Goal: Task Accomplishment & Management: Manage account settings

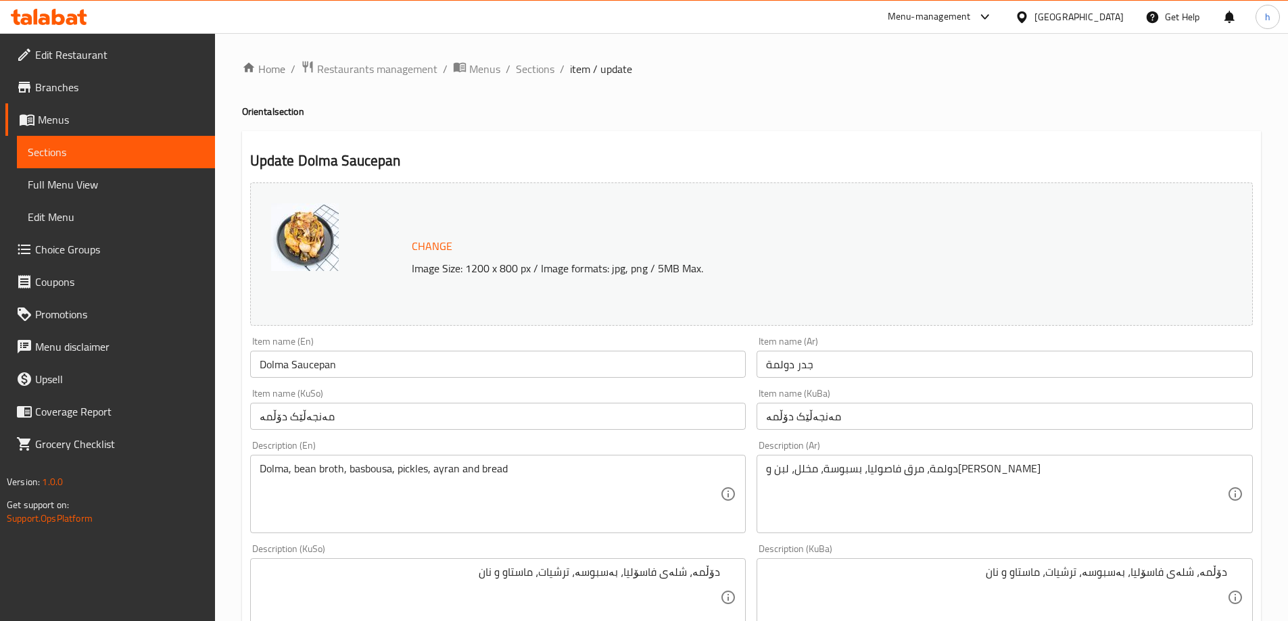
scroll to position [579, 0]
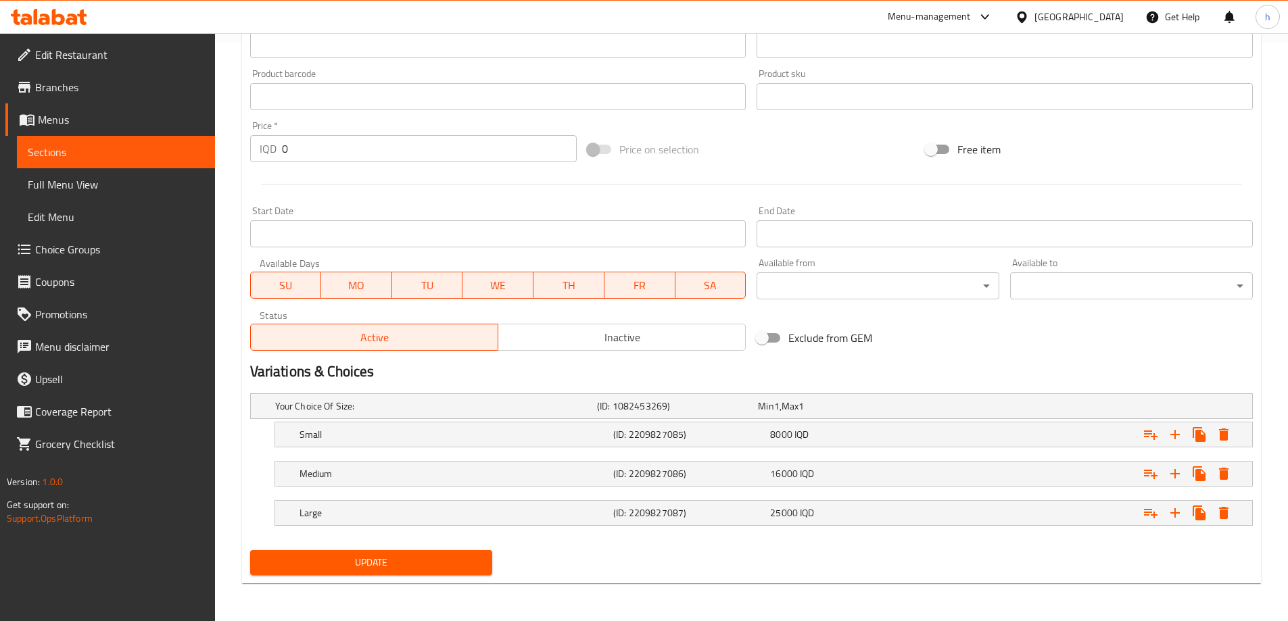
click at [48, 22] on icon at bounding box center [44, 19] width 11 height 11
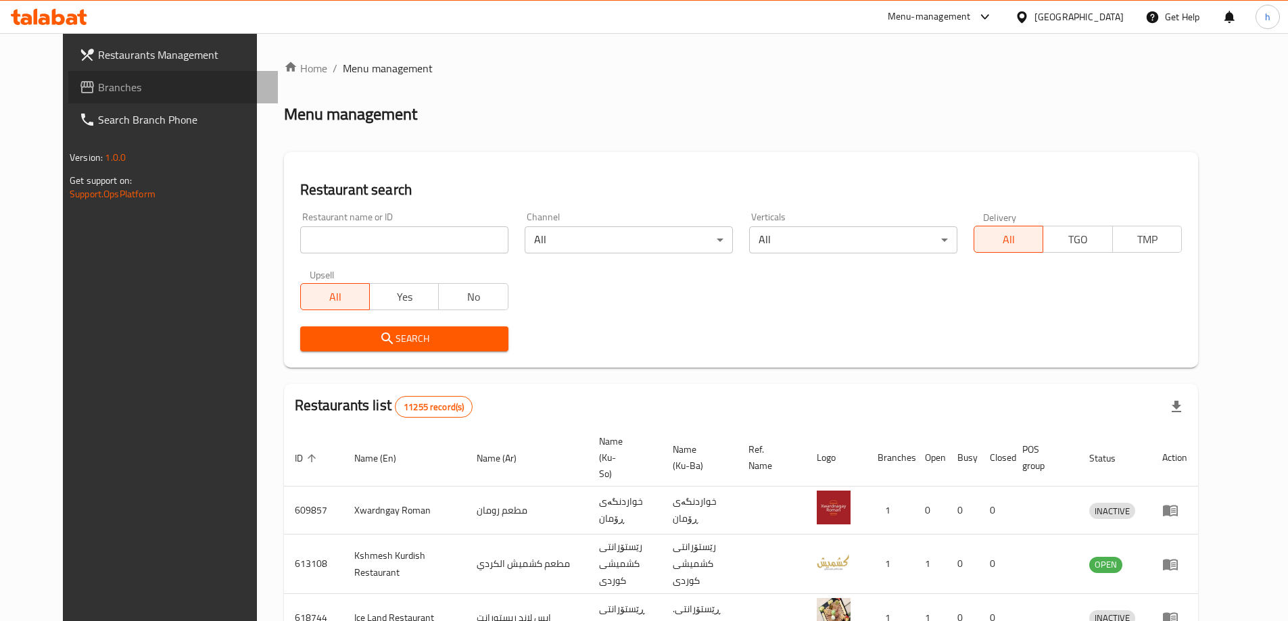
click at [99, 78] on link "Branches" at bounding box center [173, 87] width 210 height 32
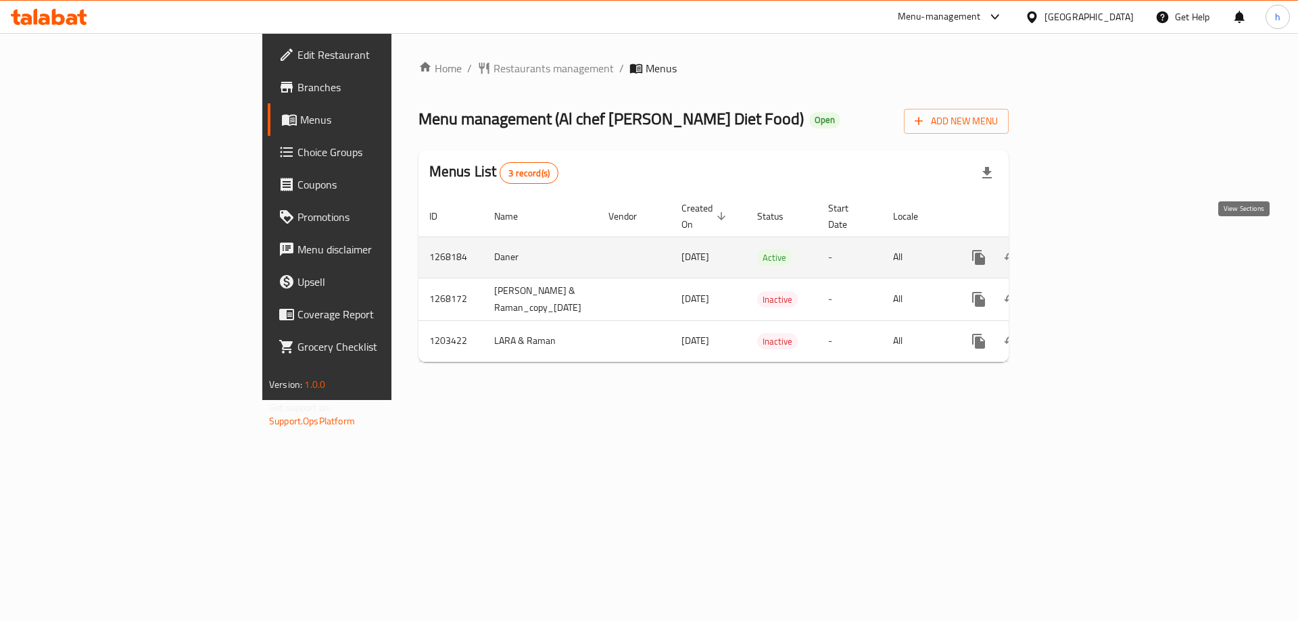
click at [1084, 249] on icon "enhanced table" at bounding box center [1076, 257] width 16 height 16
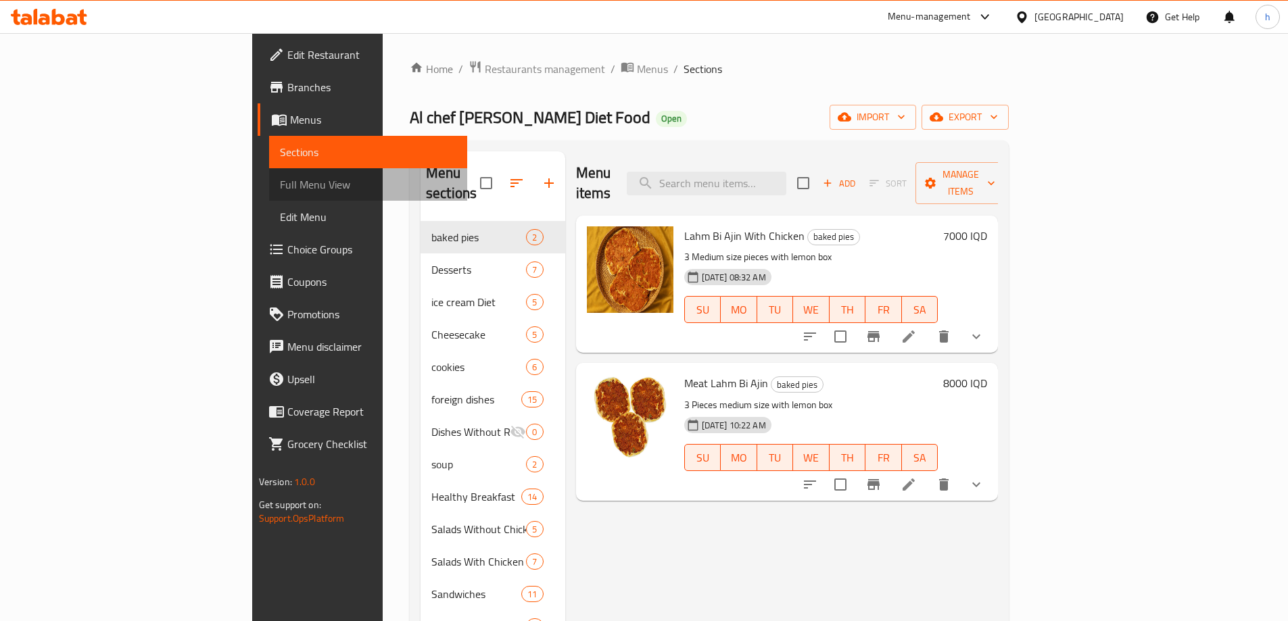
drag, startPoint x: 56, startPoint y: 188, endPoint x: 92, endPoint y: 185, distance: 35.9
click at [280, 188] on span "Full Menu View" at bounding box center [368, 184] width 176 height 16
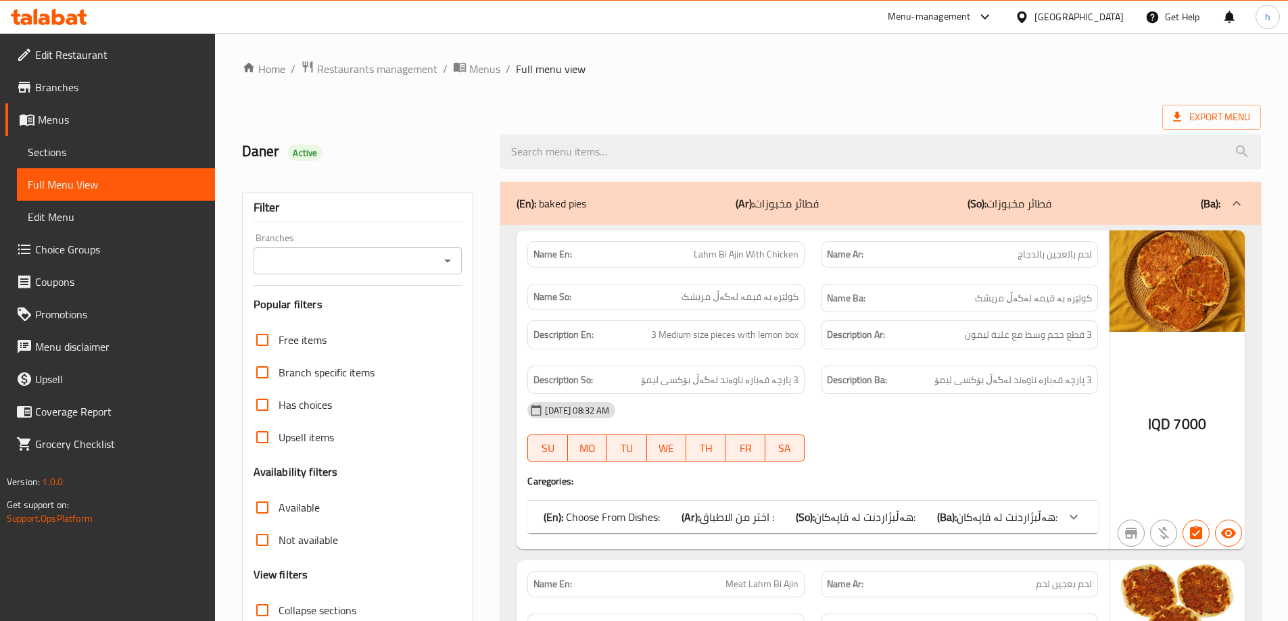
click at [451, 270] on div "Branches" at bounding box center [357, 260] width 209 height 27
click at [447, 261] on icon "Open" at bounding box center [447, 261] width 7 height 3
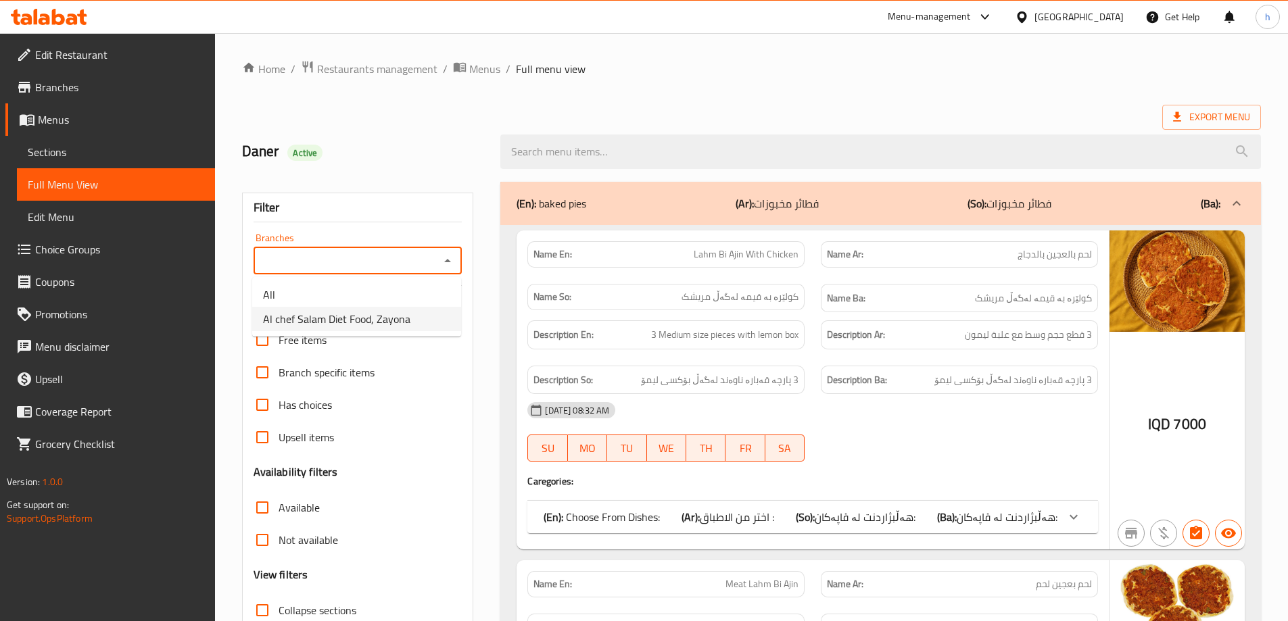
click at [360, 316] on span "Al chef Salam Diet Food, Zayona" at bounding box center [336, 319] width 147 height 16
type input "Al chef Salam Diet Food, Zayona"
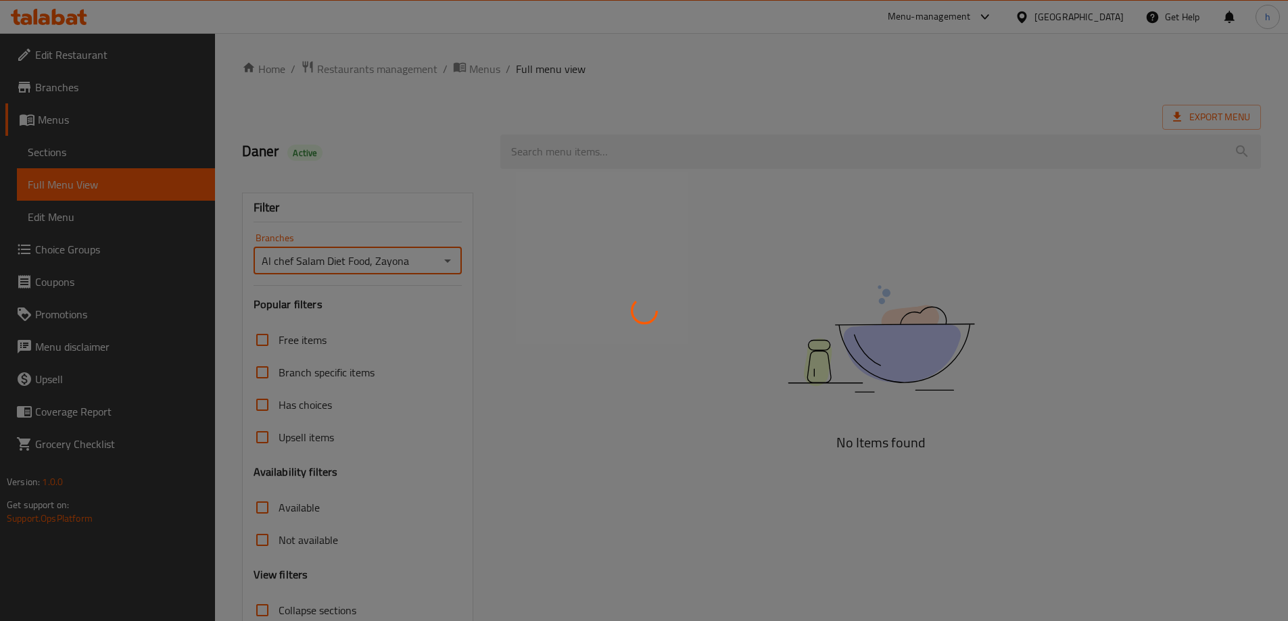
click at [248, 402] on div at bounding box center [644, 310] width 1288 height 621
click at [255, 402] on div at bounding box center [644, 310] width 1288 height 621
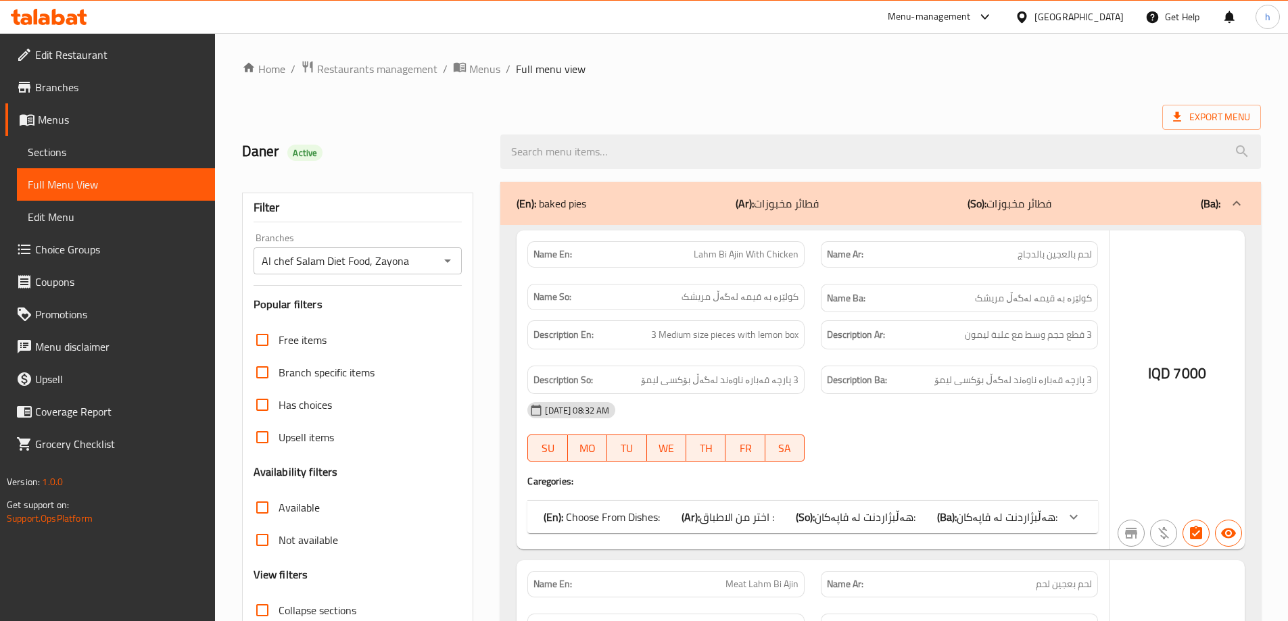
click at [267, 409] on div at bounding box center [644, 310] width 1288 height 621
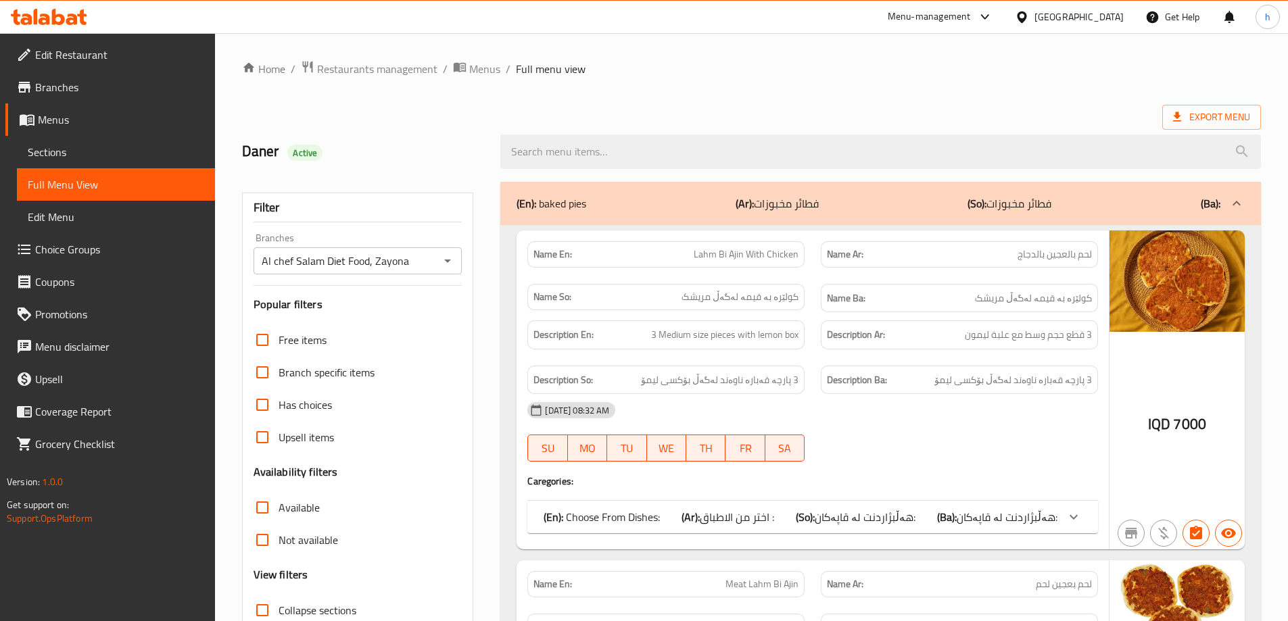
scroll to position [233, 0]
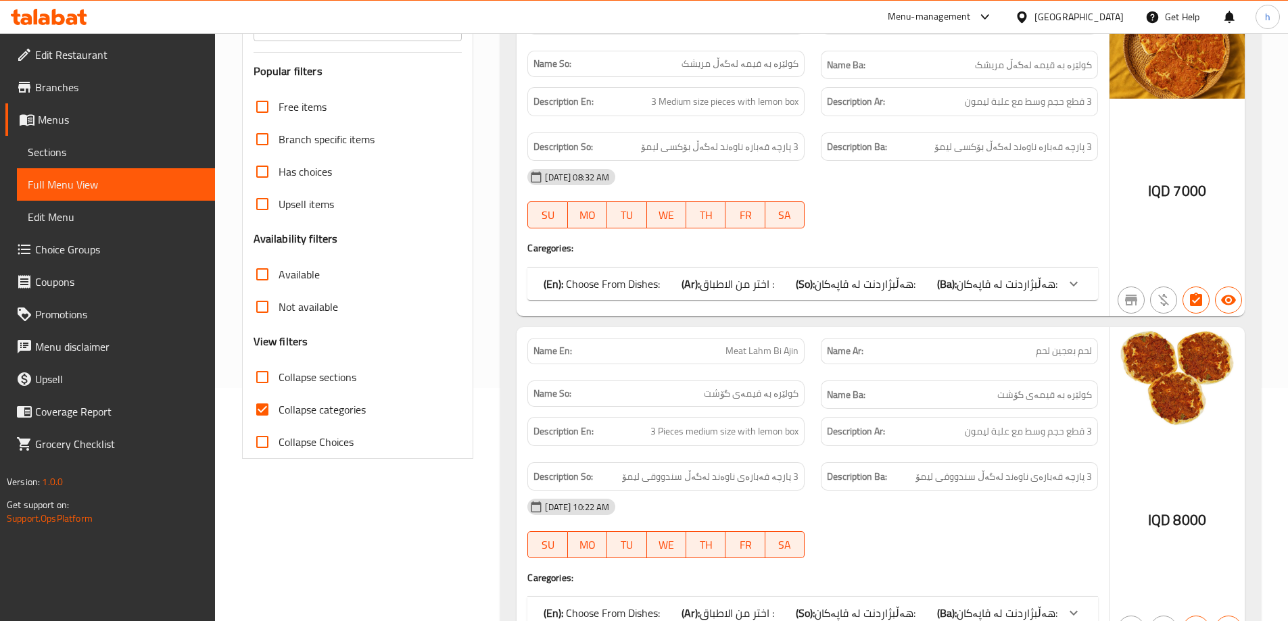
click at [261, 414] on input "Collapse categories" at bounding box center [262, 409] width 32 height 32
checkbox input "false"
click at [262, 381] on input "Collapse sections" at bounding box center [262, 377] width 32 height 32
checkbox input "true"
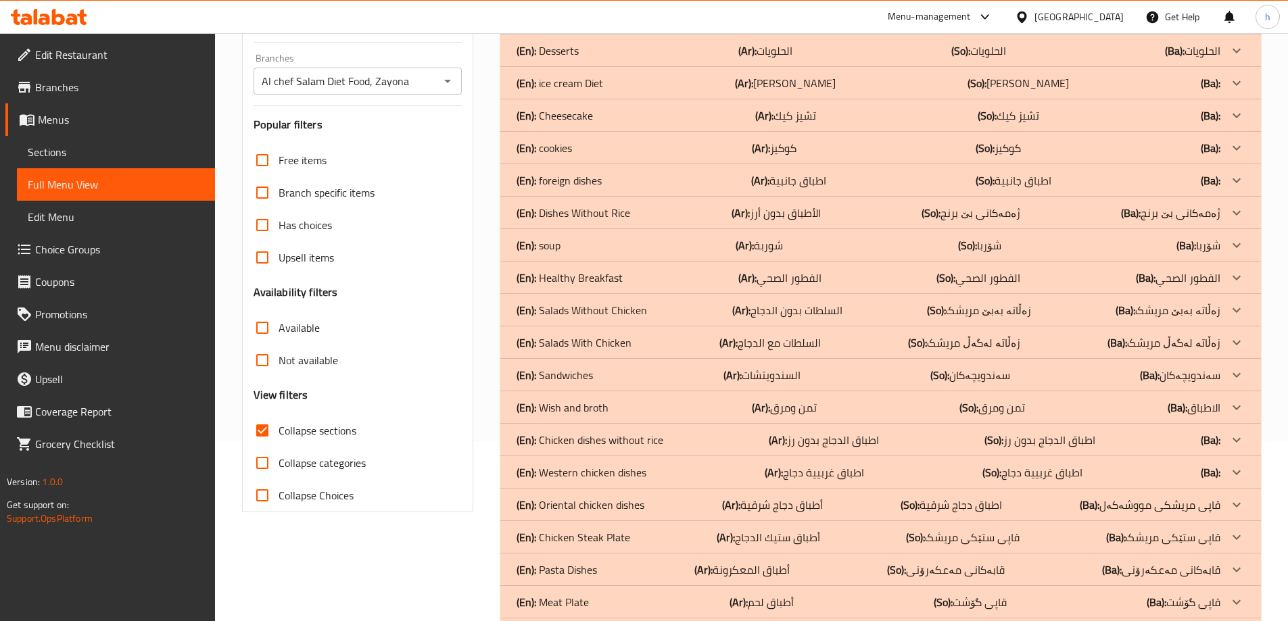
scroll to position [98, 0]
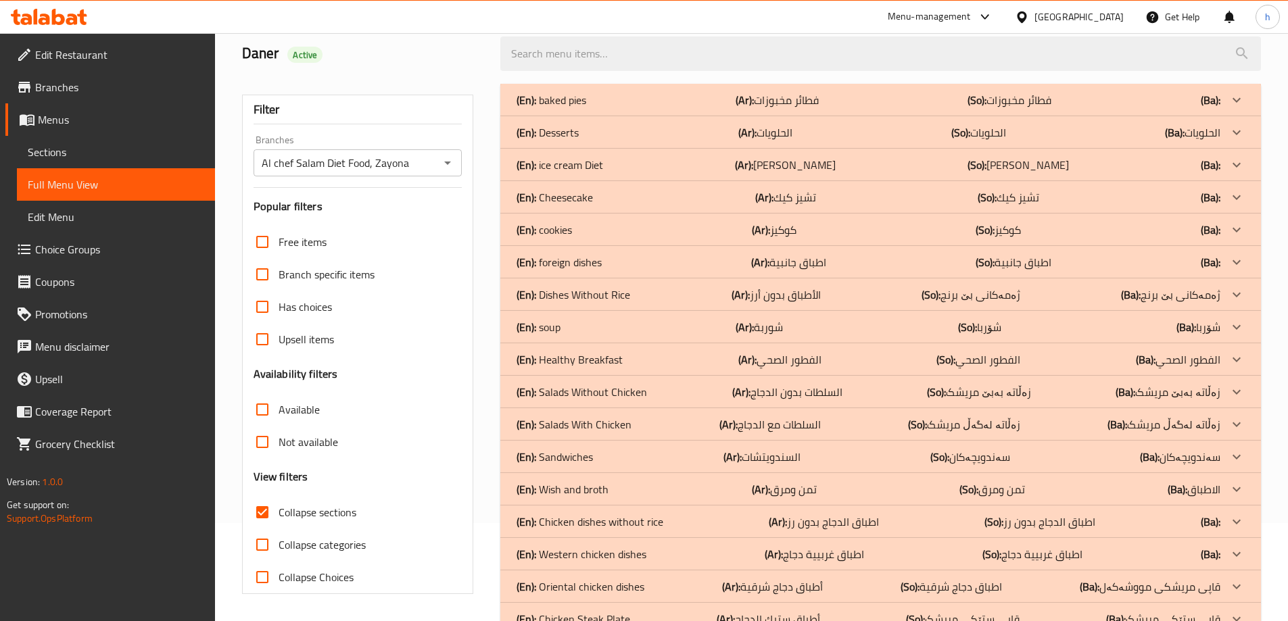
click at [813, 108] on p "(Ar): اطباق جانبية" at bounding box center [776, 100] width 83 height 16
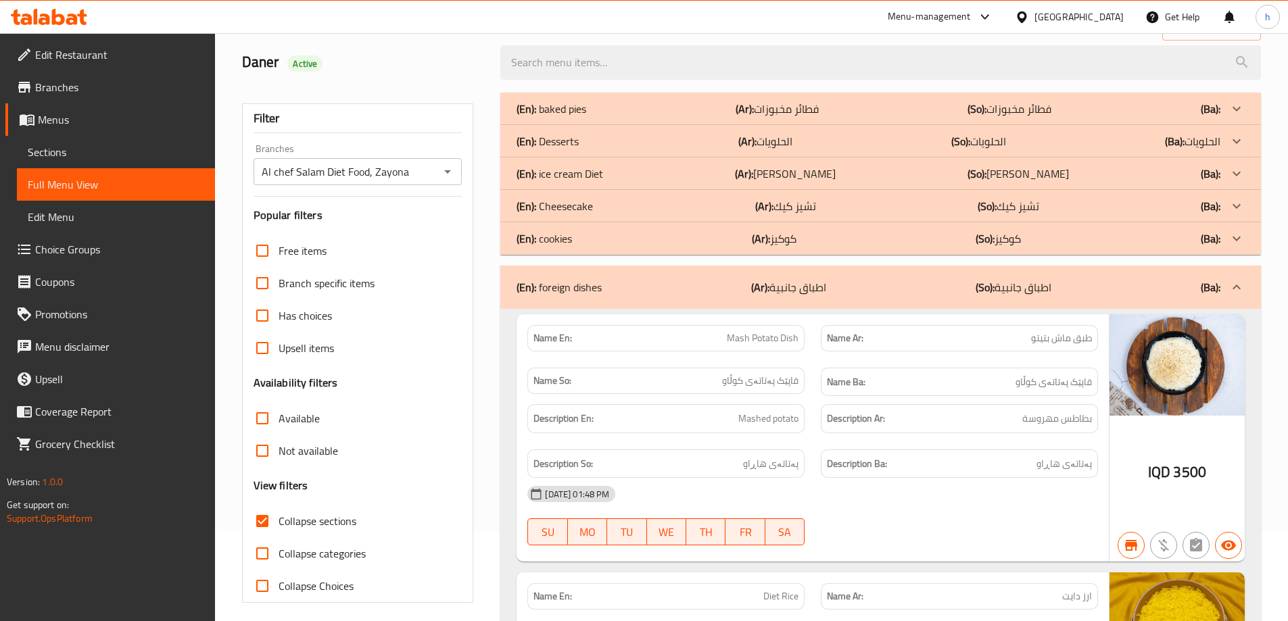
scroll to position [0, 0]
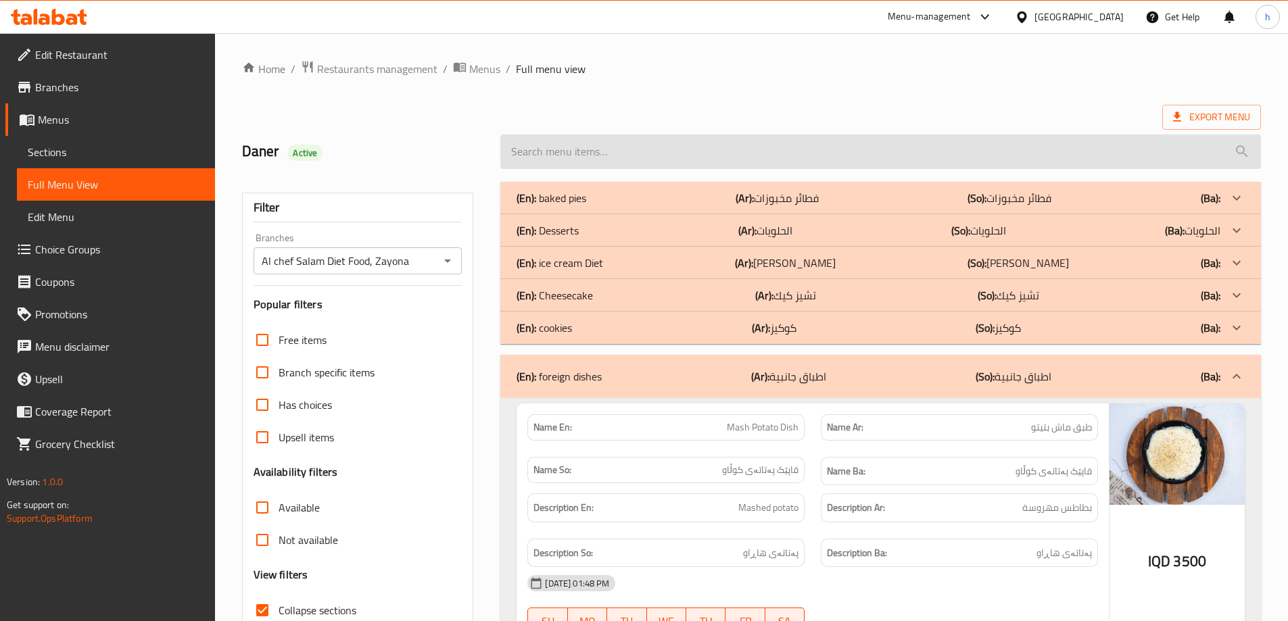
click at [566, 144] on input "search" at bounding box center [880, 151] width 760 height 34
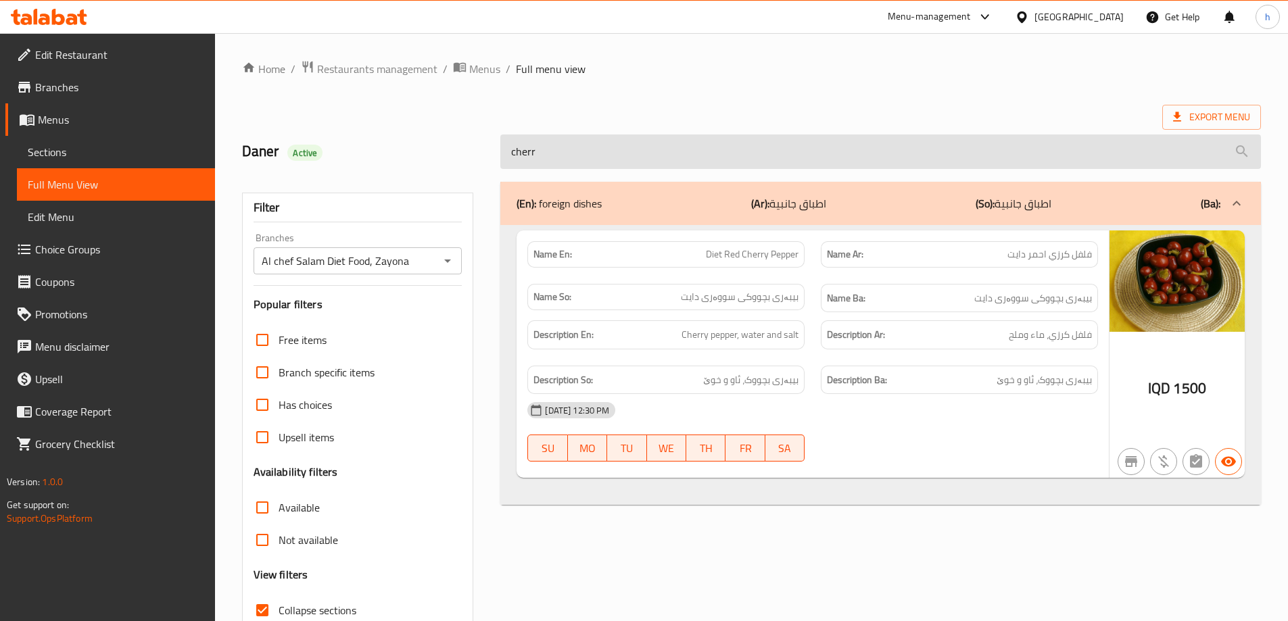
type input "cherry"
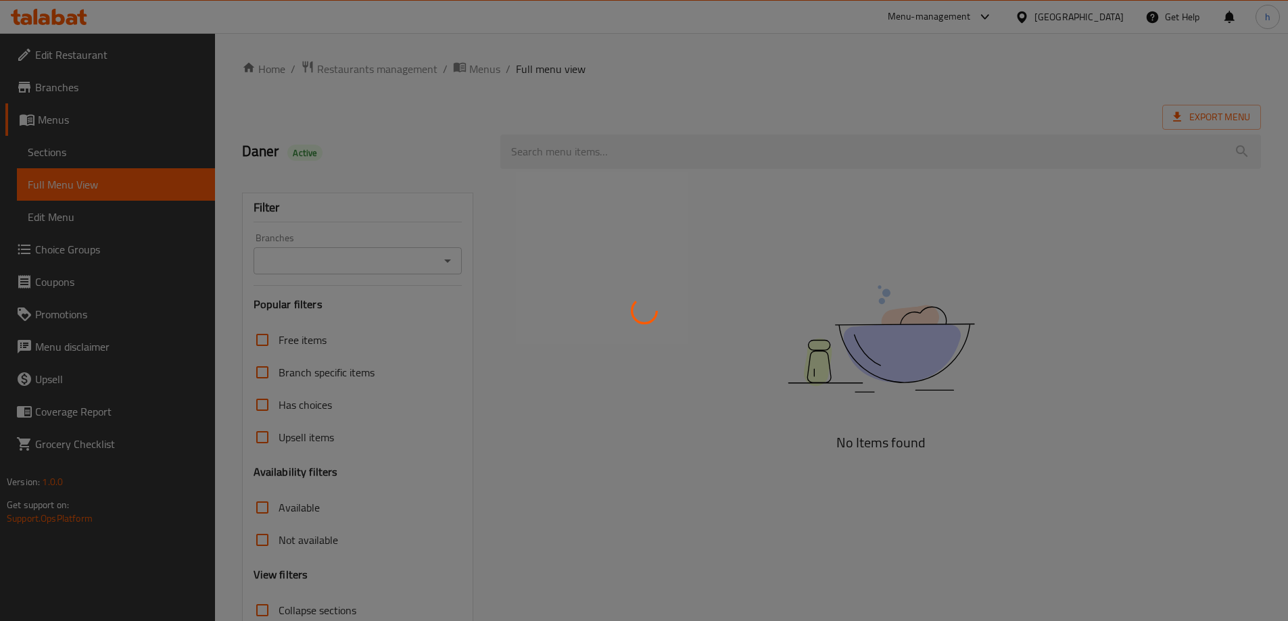
click at [451, 253] on div at bounding box center [644, 310] width 1288 height 621
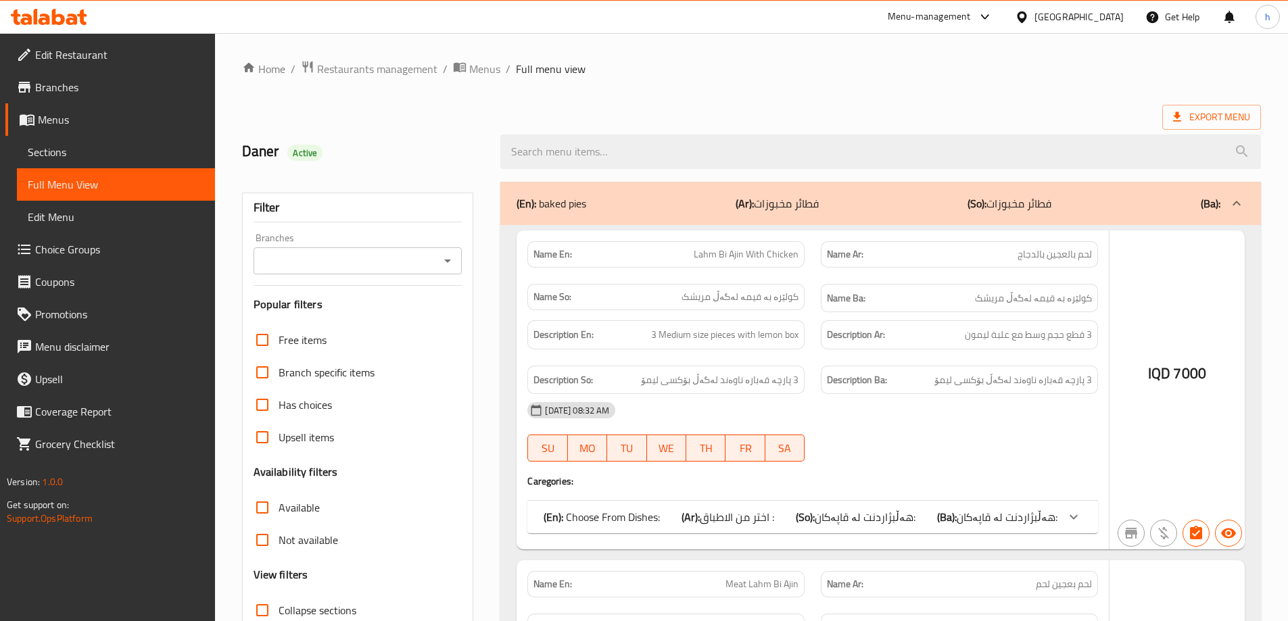
click at [445, 265] on div at bounding box center [644, 310] width 1288 height 621
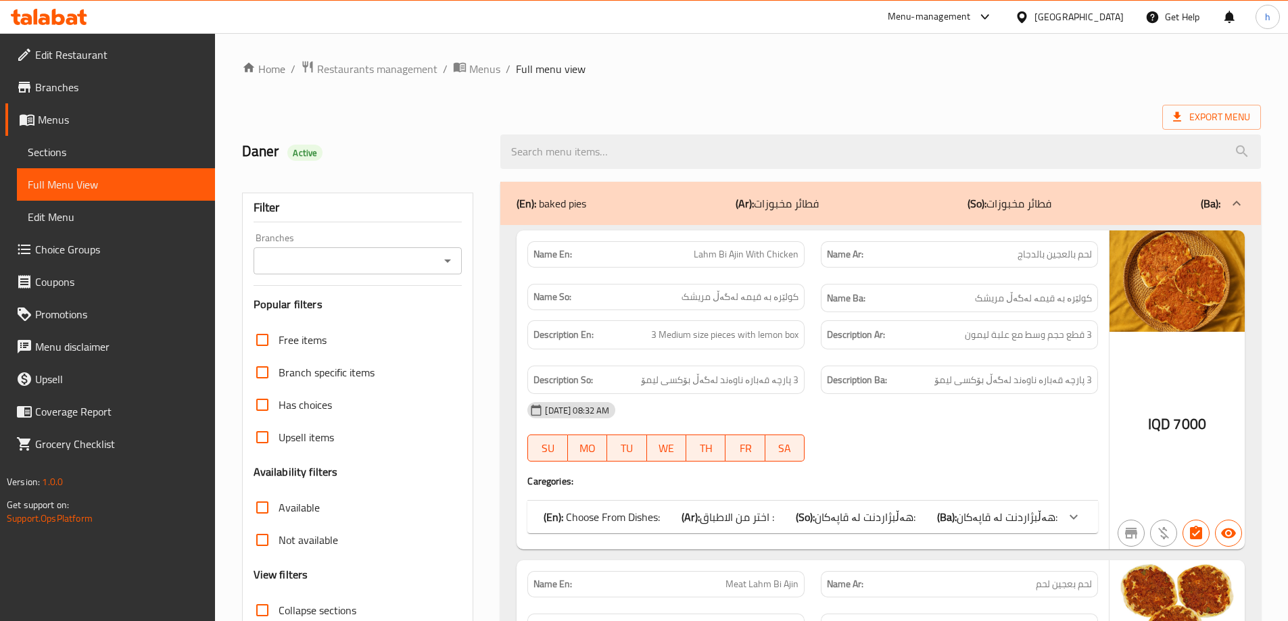
click at [447, 264] on icon "Open" at bounding box center [447, 261] width 16 height 16
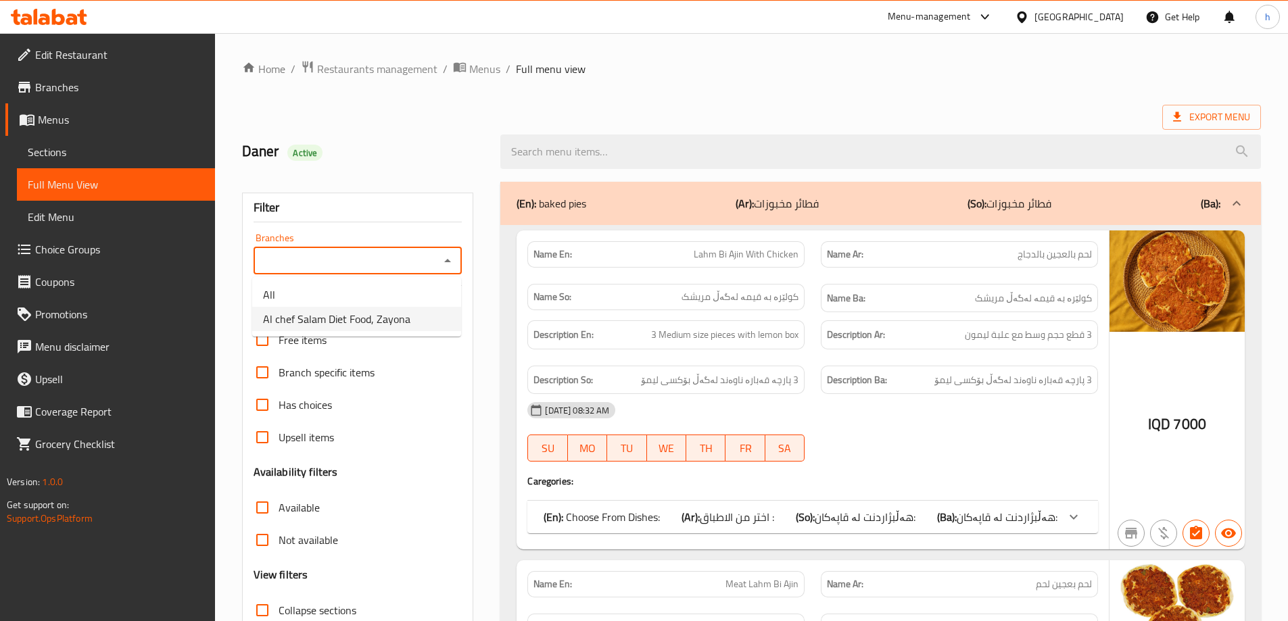
click at [388, 317] on span "Al chef Salam Diet Food, Zayona" at bounding box center [336, 319] width 147 height 16
type input "Al chef Salam Diet Food, Zayona"
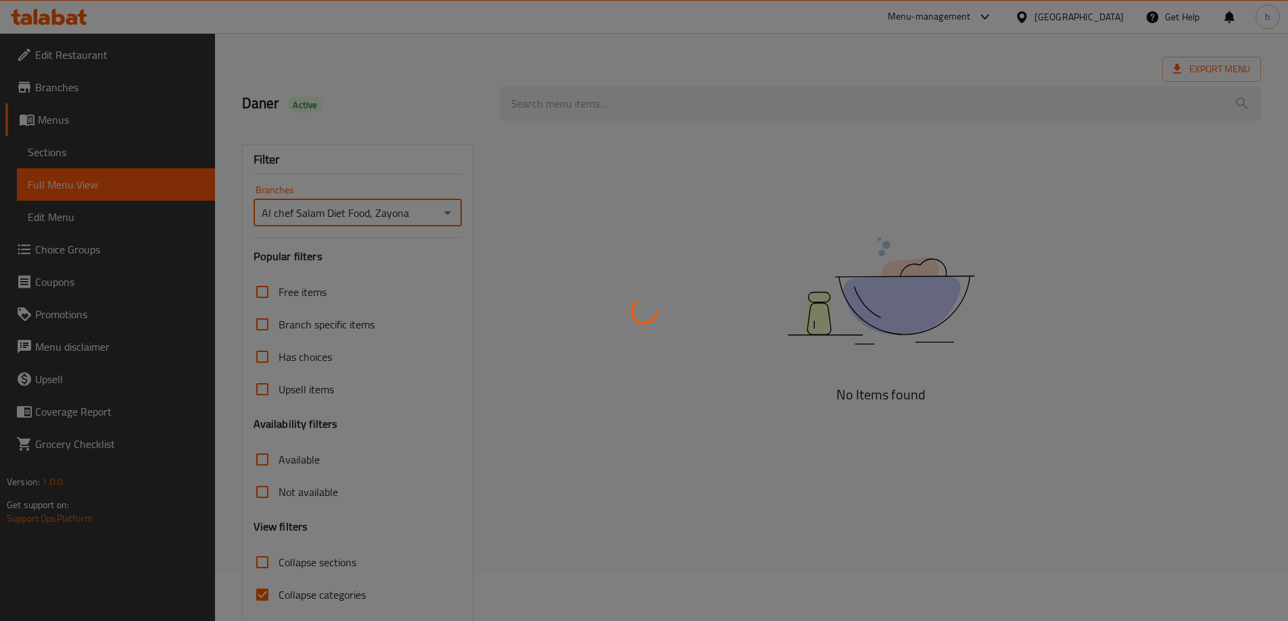
scroll to position [98, 0]
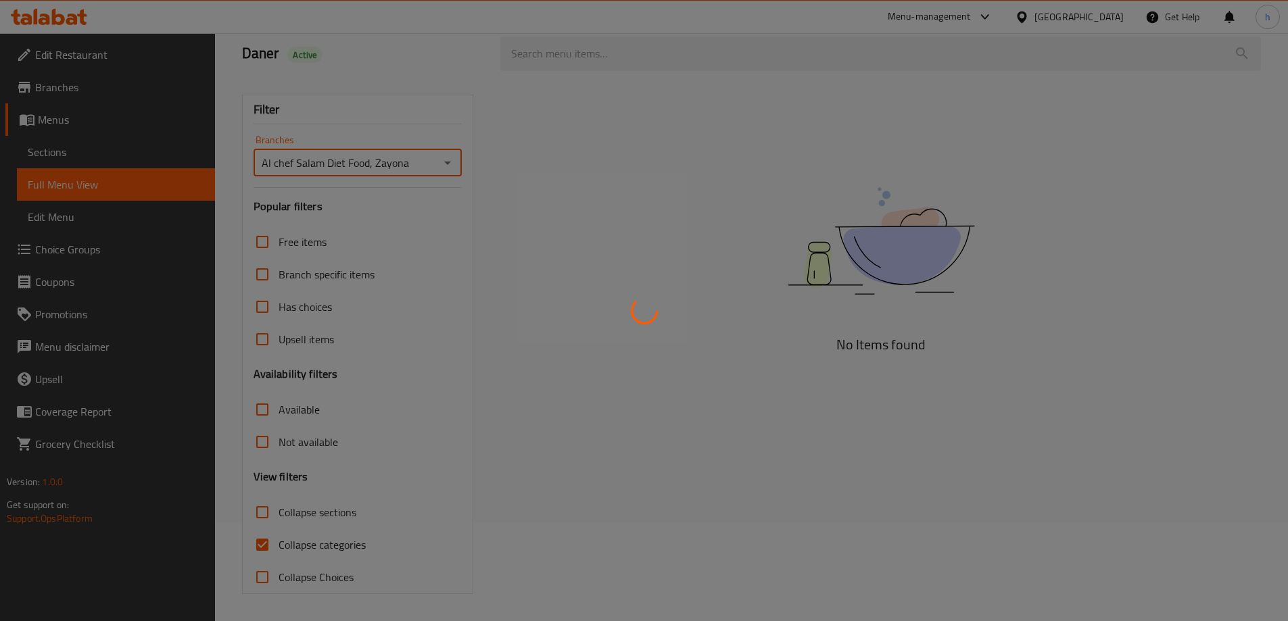
click at [259, 547] on div at bounding box center [644, 310] width 1288 height 621
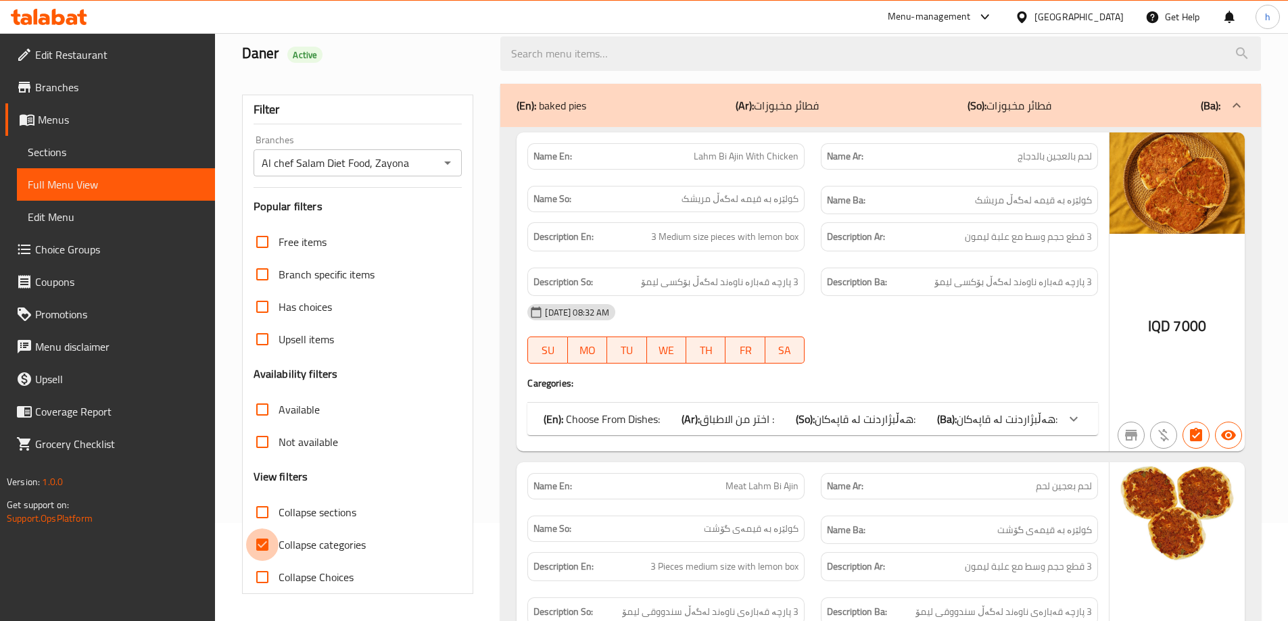
click at [266, 543] on input "Collapse categories" at bounding box center [262, 545] width 32 height 32
checkbox input "false"
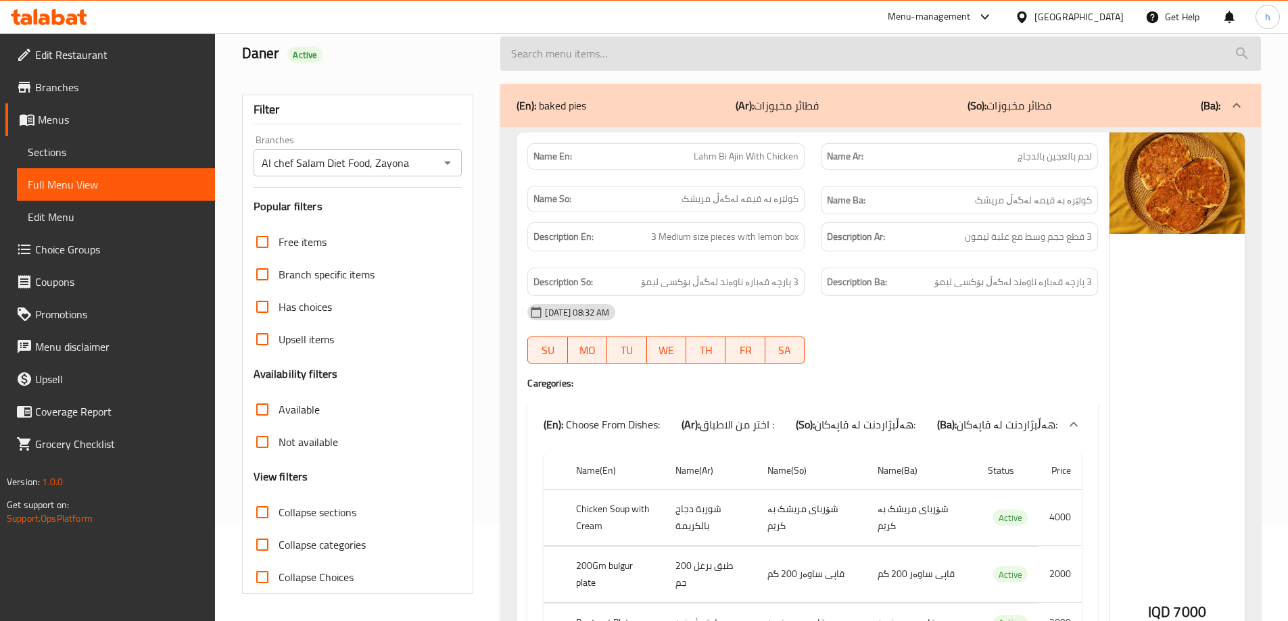
click at [566, 57] on input "search" at bounding box center [880, 53] width 760 height 34
type input "c"
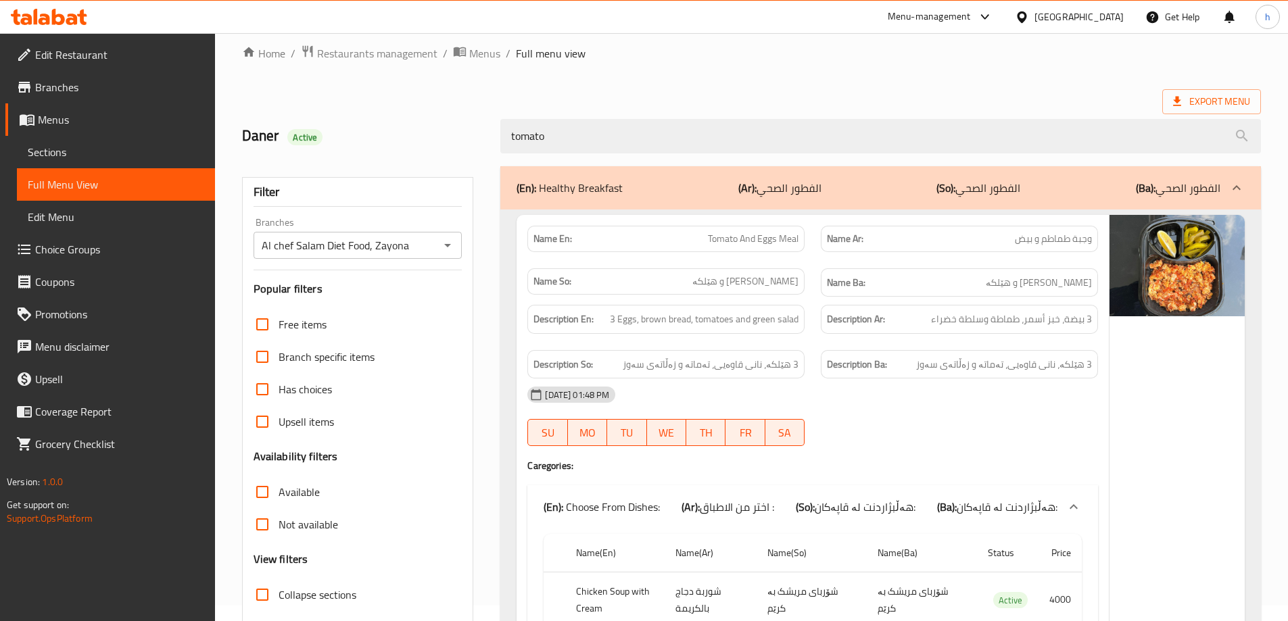
scroll to position [0, 0]
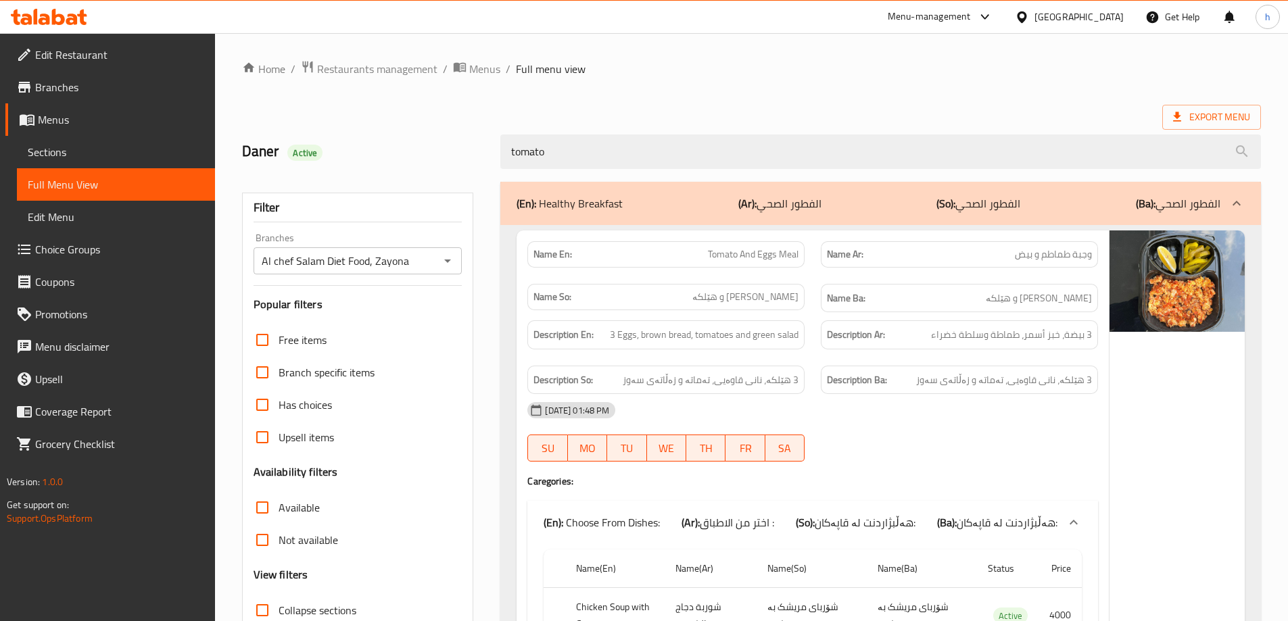
click at [445, 260] on icon "Open" at bounding box center [447, 261] width 16 height 16
type input "tomato"
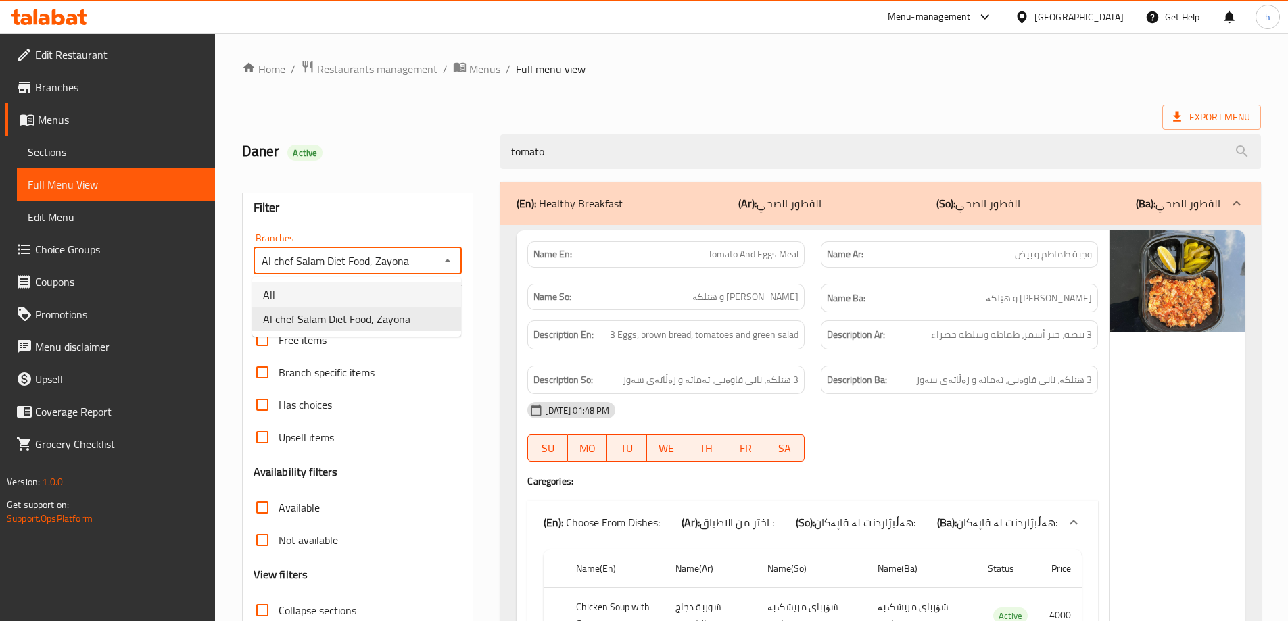
click at [348, 289] on li "All" at bounding box center [356, 295] width 209 height 24
type input "All"
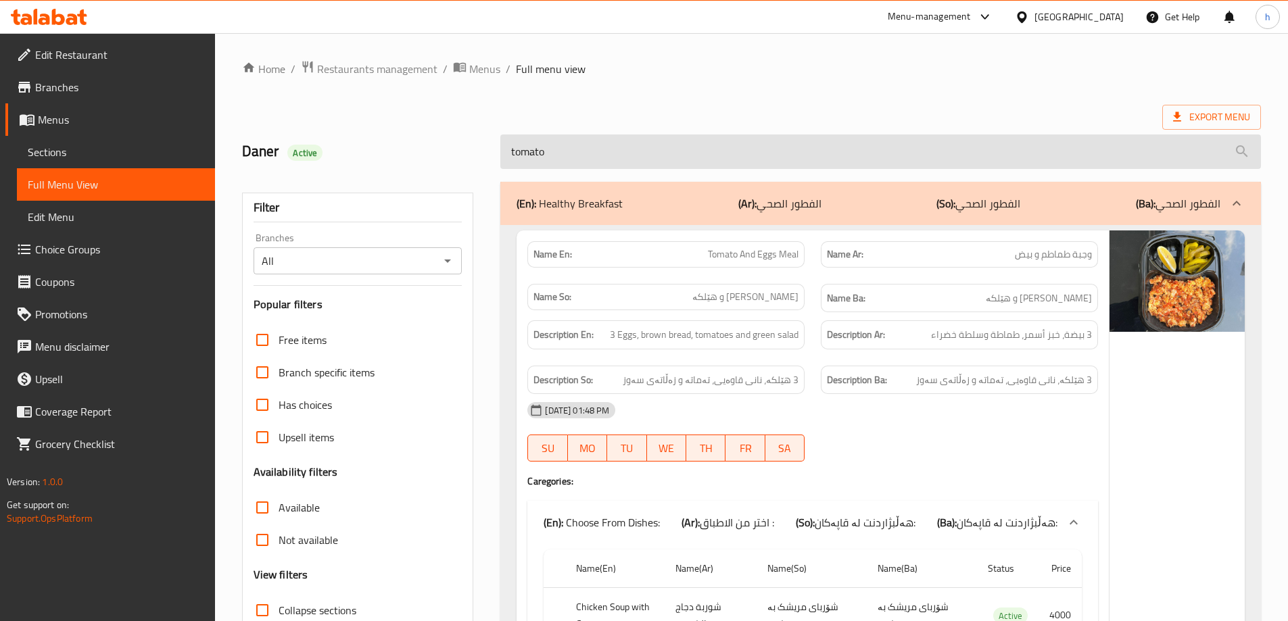
drag, startPoint x: 549, startPoint y: 150, endPoint x: 500, endPoint y: 140, distance: 49.7
click at [500, 140] on input "tomato" at bounding box center [880, 151] width 760 height 34
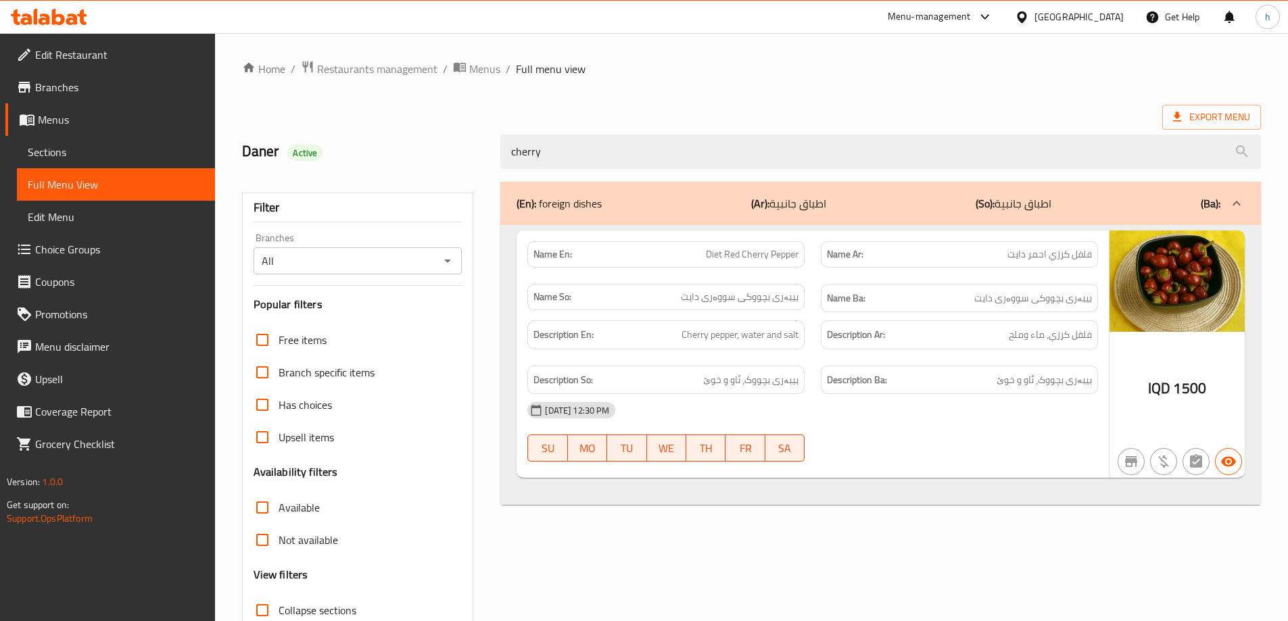
type input "cherry"
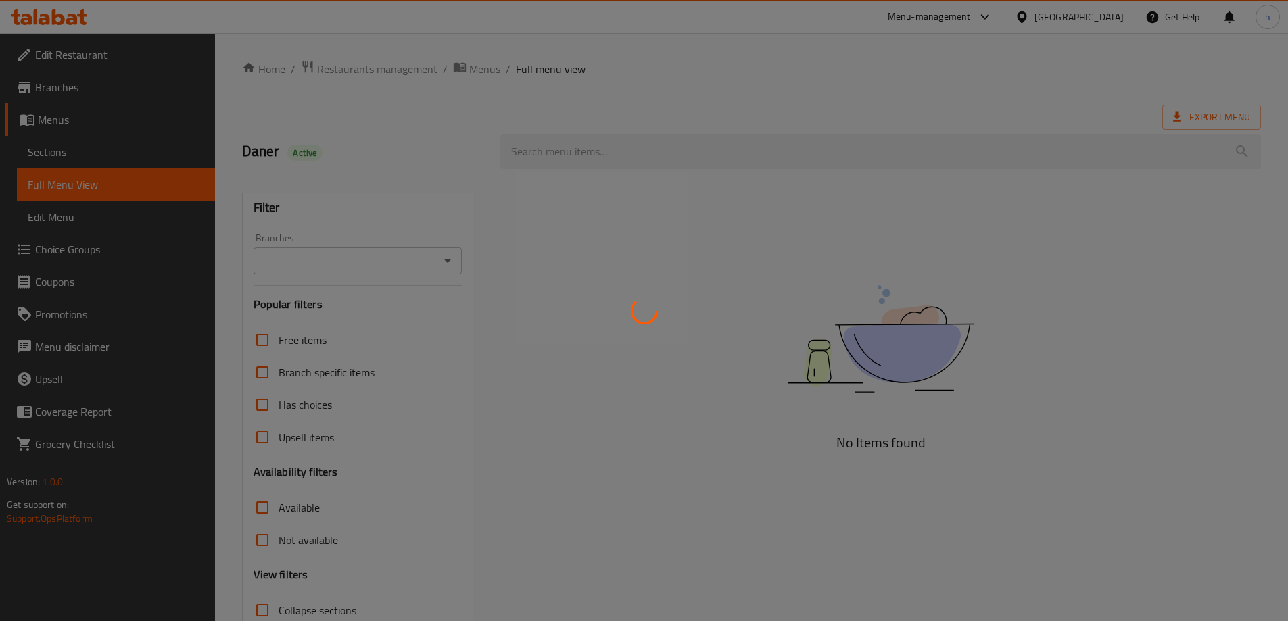
click at [453, 258] on div at bounding box center [644, 310] width 1288 height 621
click at [449, 260] on div at bounding box center [644, 310] width 1288 height 621
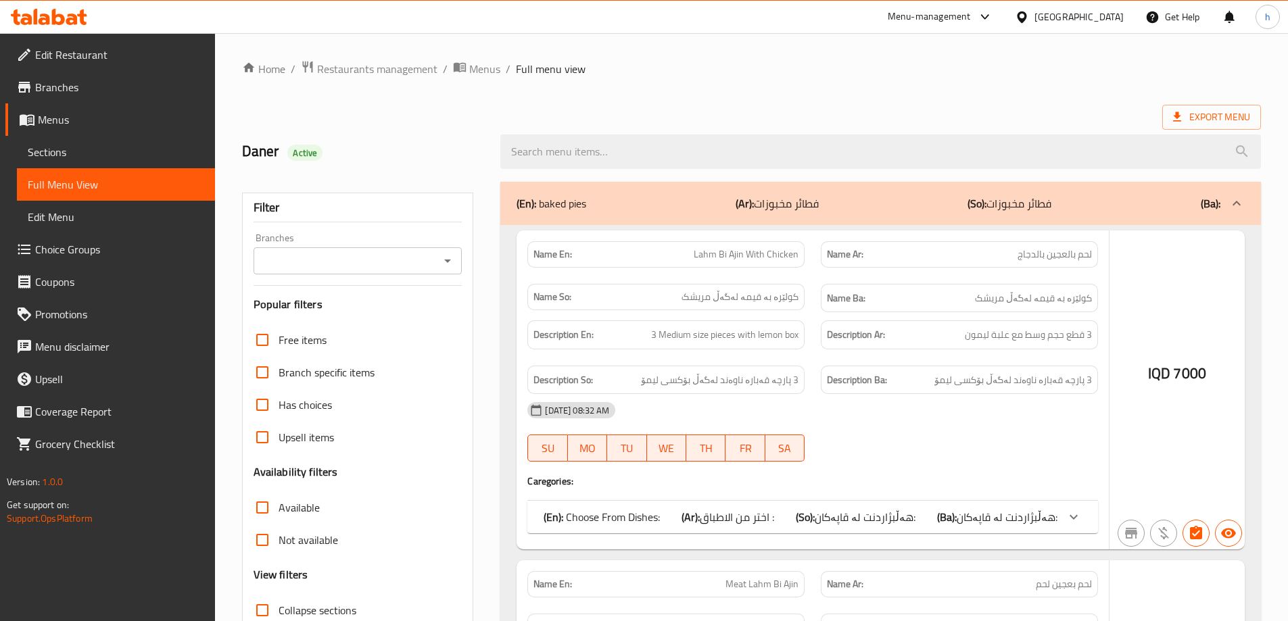
click at [447, 264] on div at bounding box center [644, 310] width 1288 height 621
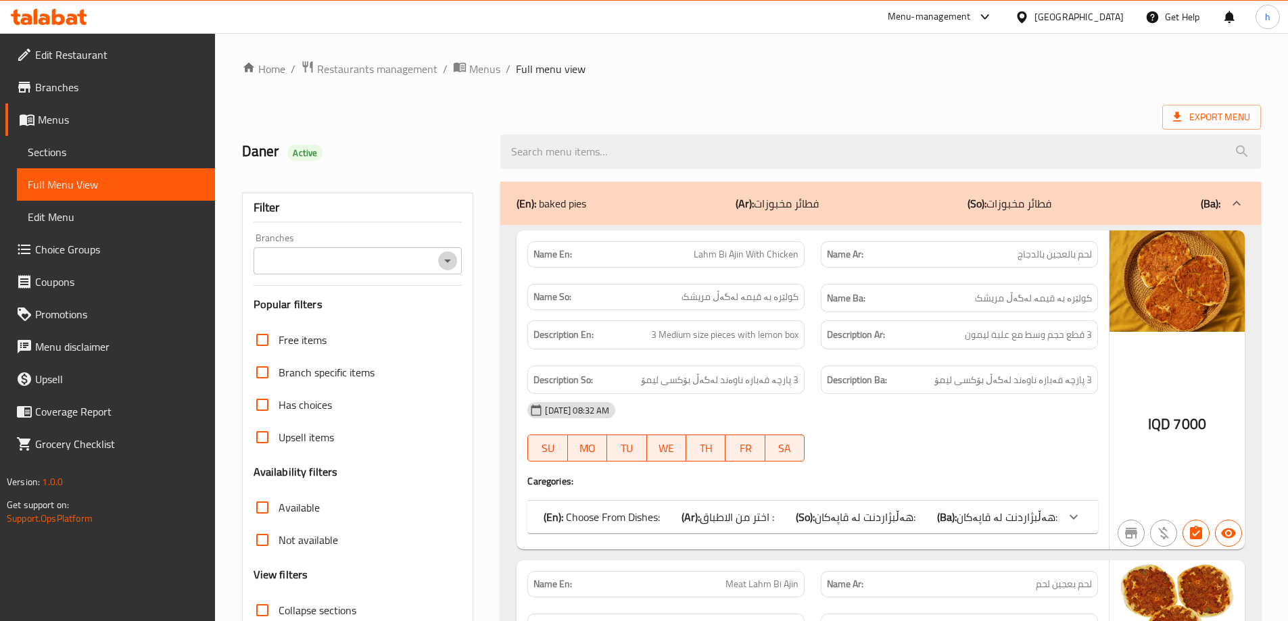
click at [450, 259] on icon "Open" at bounding box center [447, 261] width 16 height 16
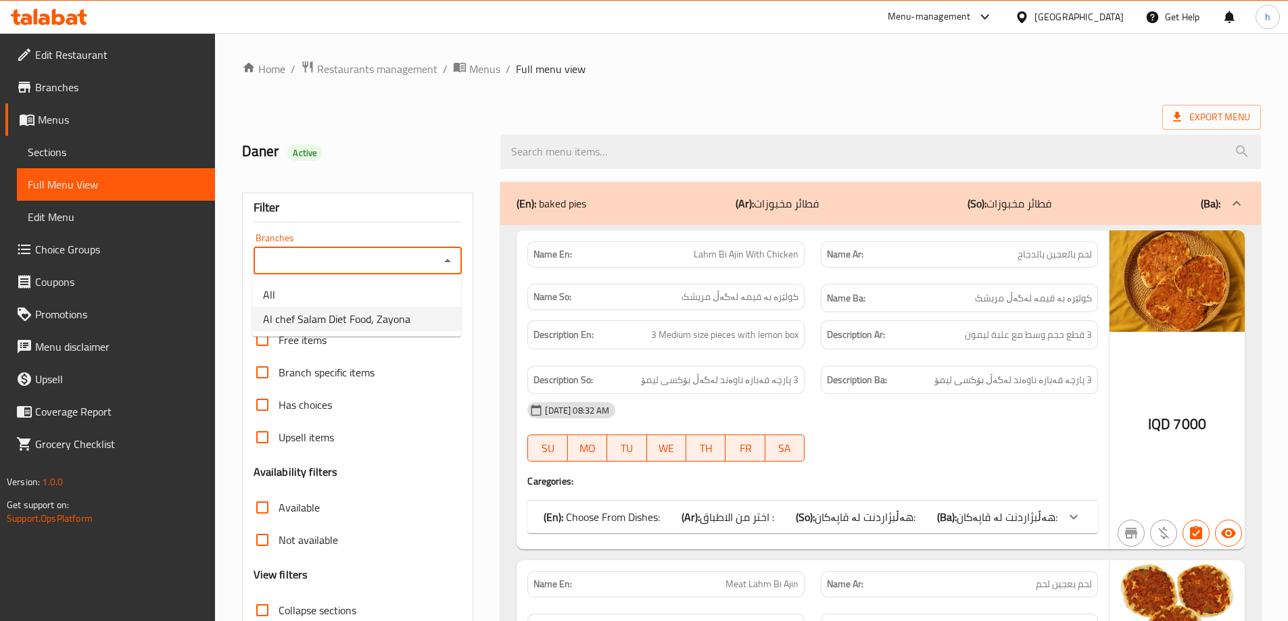
click at [370, 317] on span "Al chef Salam Diet Food, Zayona" at bounding box center [336, 319] width 147 height 16
type input "Al chef Salam Diet Food, Zayona"
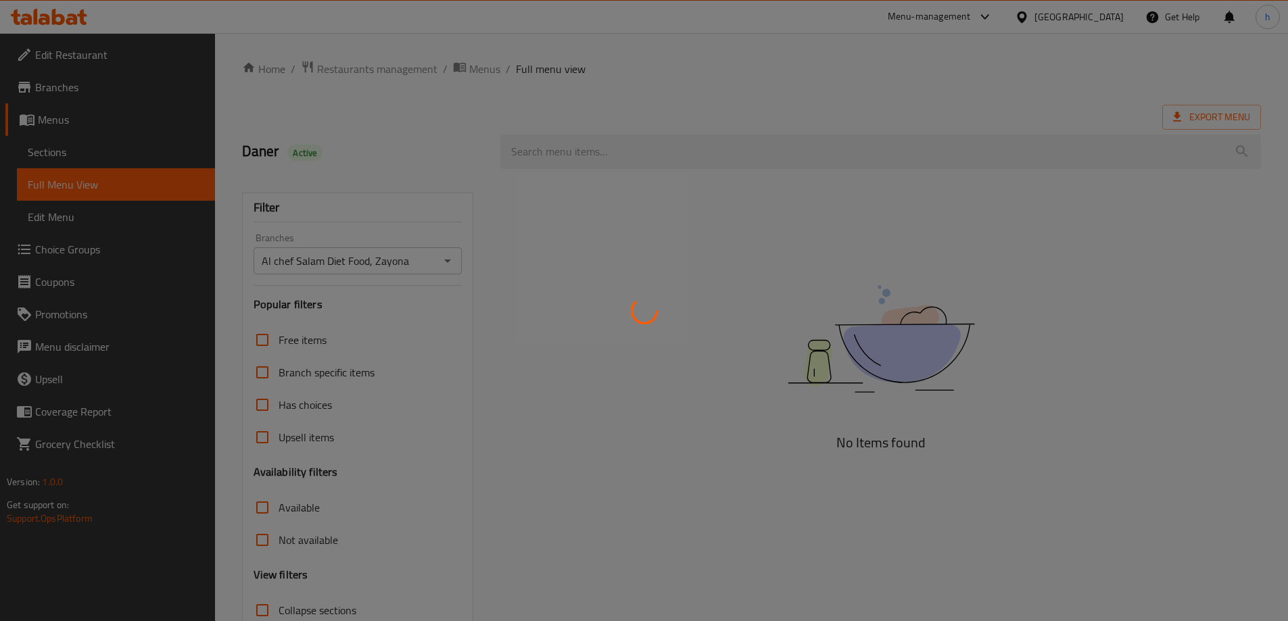
click at [579, 154] on div at bounding box center [644, 310] width 1288 height 621
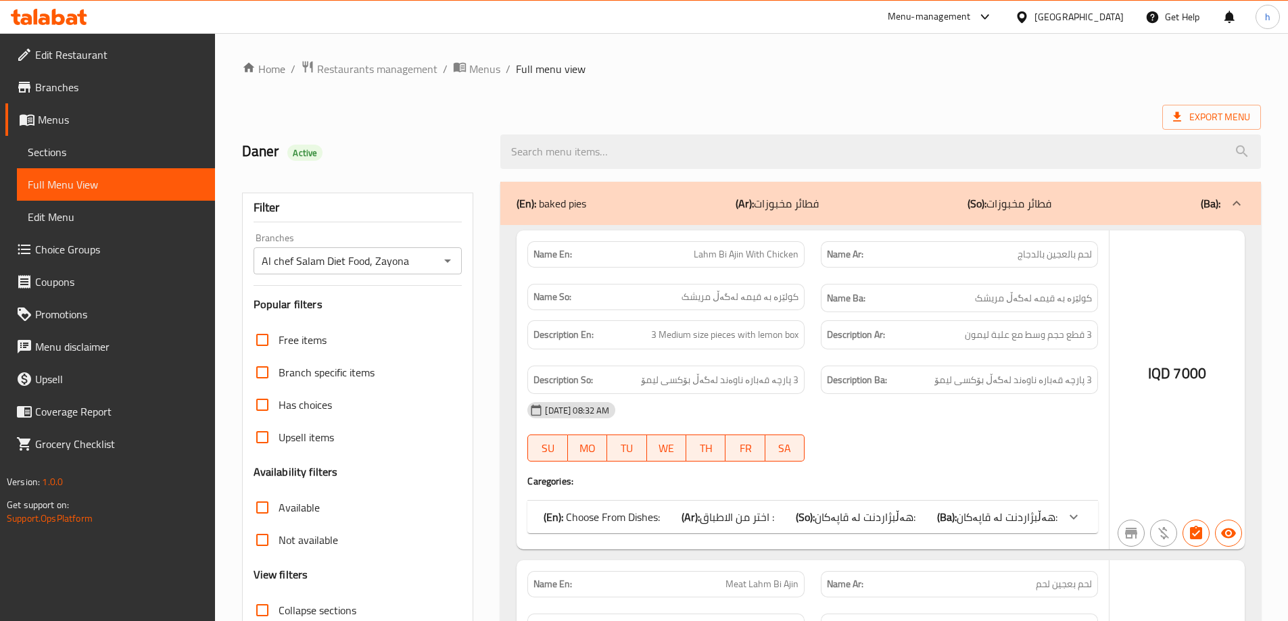
click at [578, 150] on div at bounding box center [644, 310] width 1288 height 621
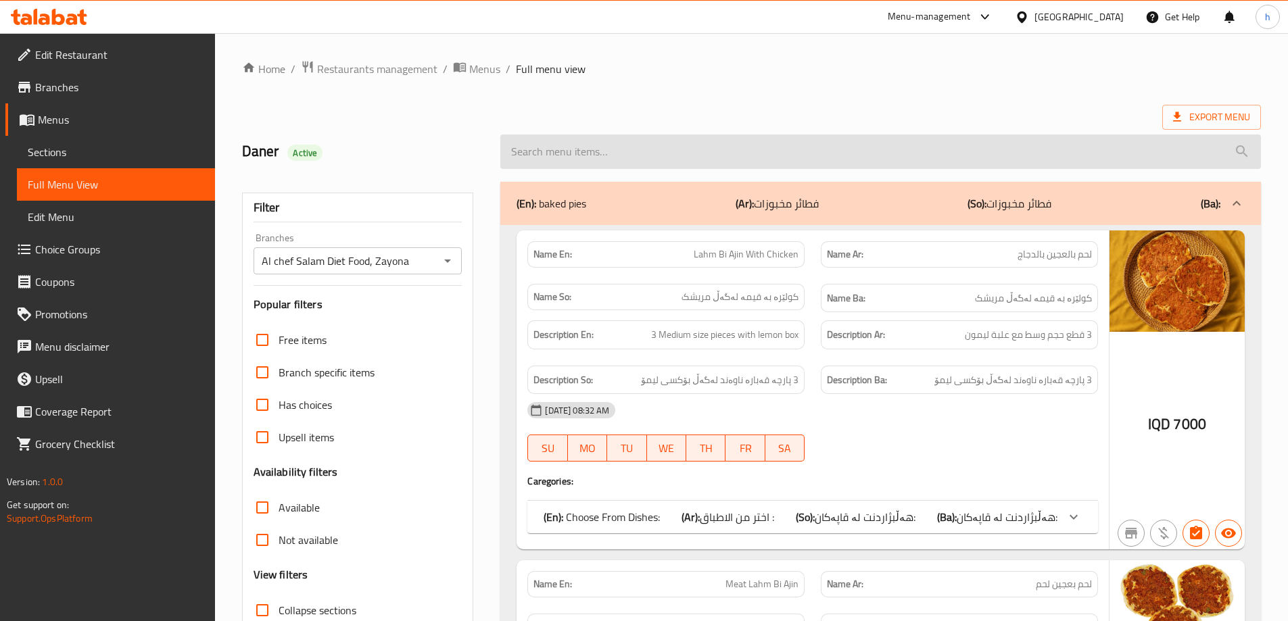
click at [560, 166] on input "search" at bounding box center [880, 151] width 760 height 34
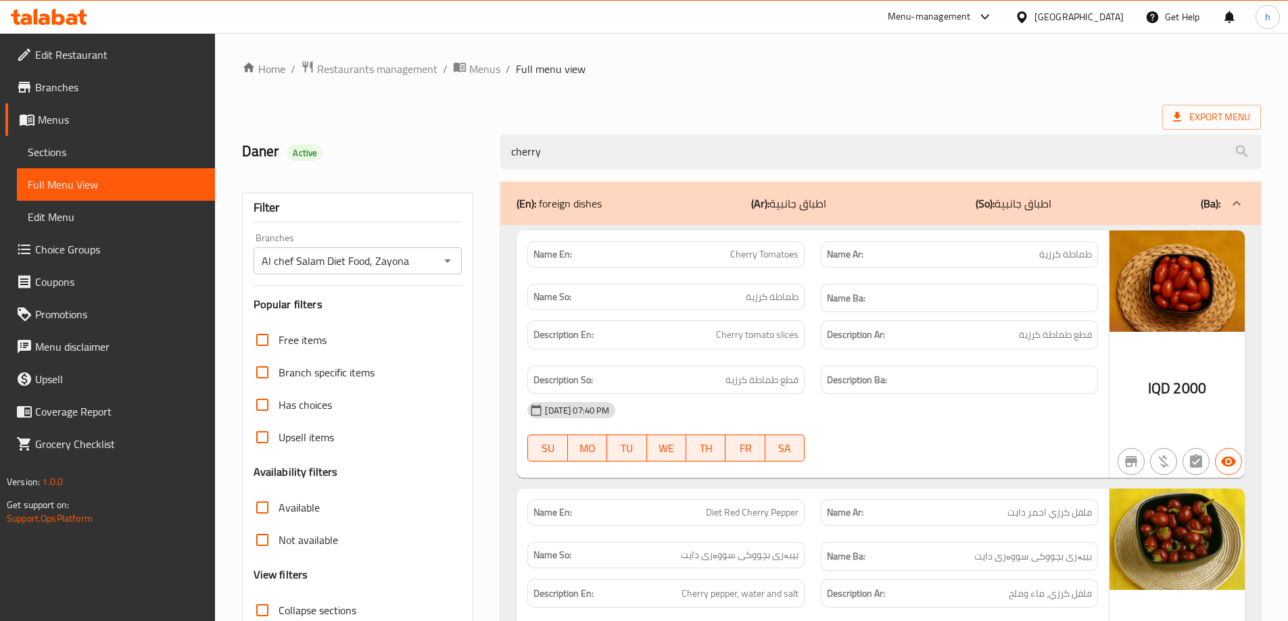
type input "cherry"
click at [55, 145] on span "Sections" at bounding box center [116, 152] width 176 height 16
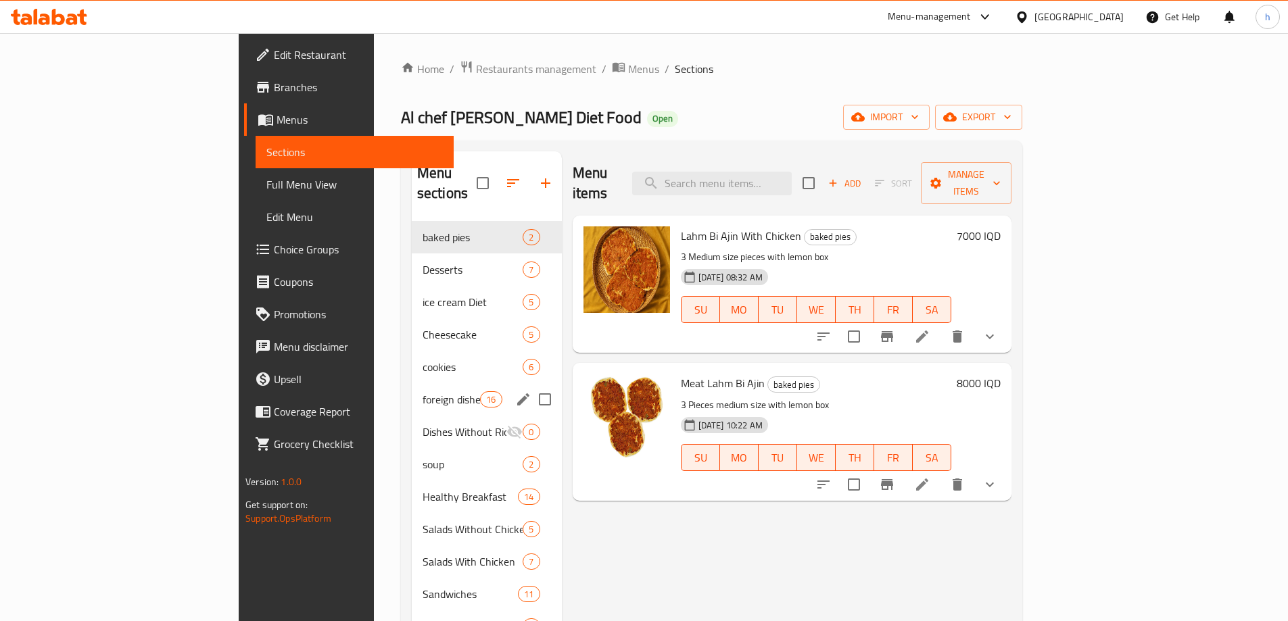
scroll to position [68, 0]
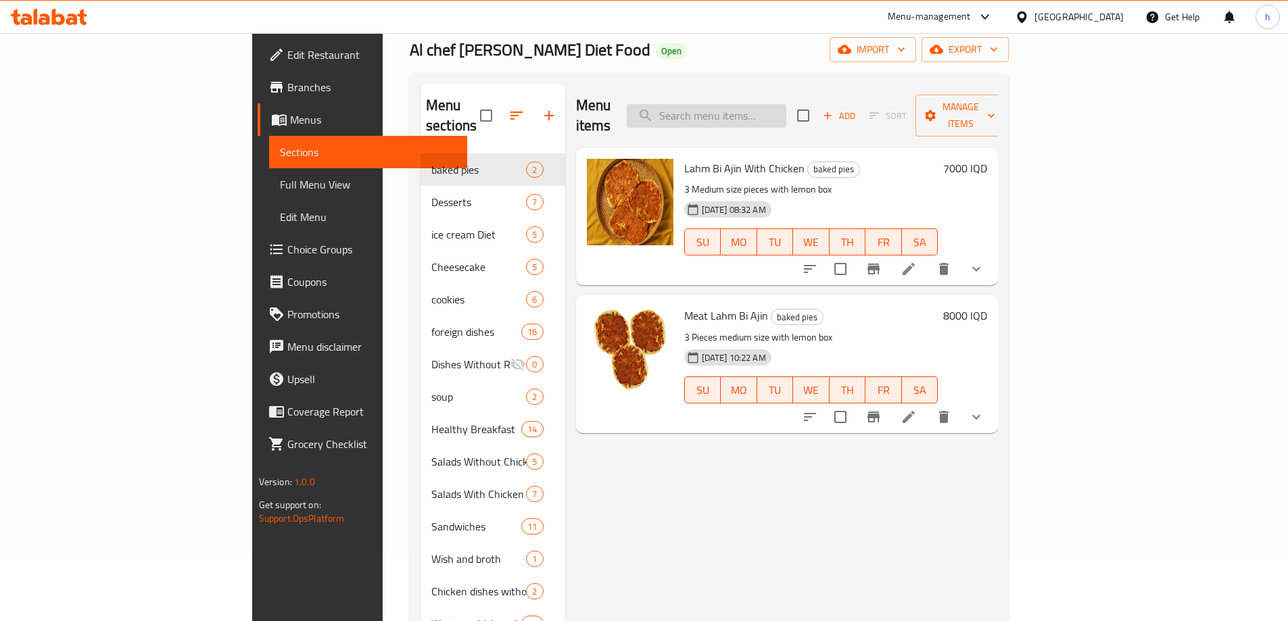
click at [776, 104] on input "search" at bounding box center [707, 116] width 160 height 24
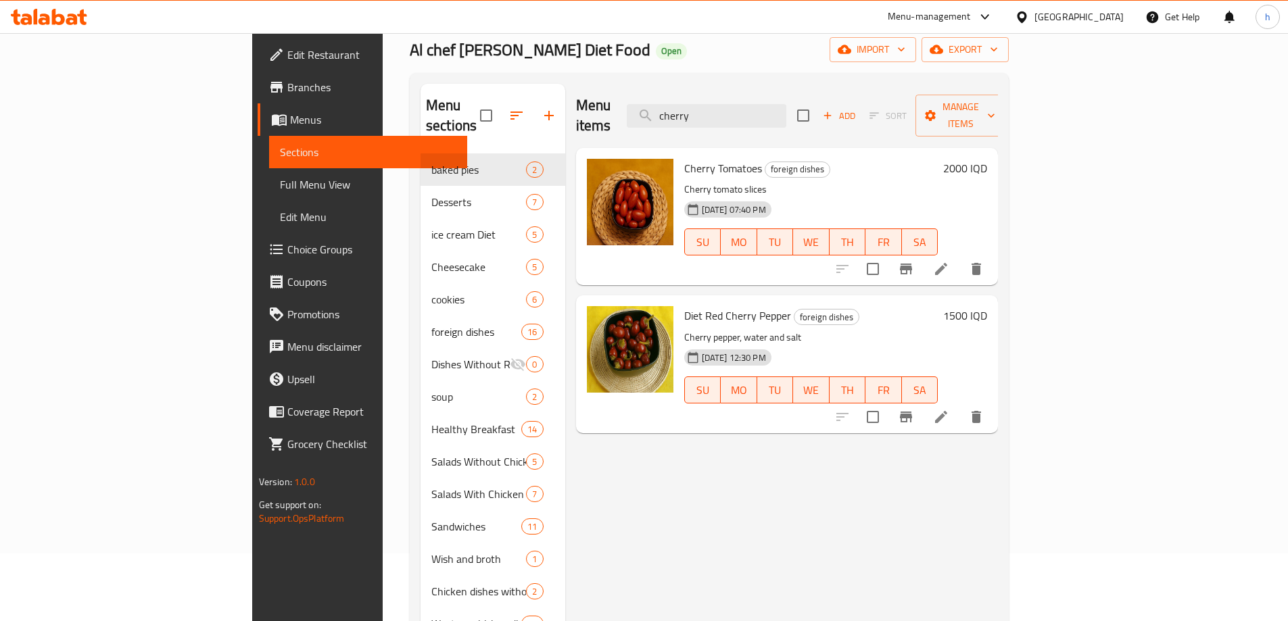
type input "cherry"
click at [949, 261] on icon at bounding box center [941, 269] width 16 height 16
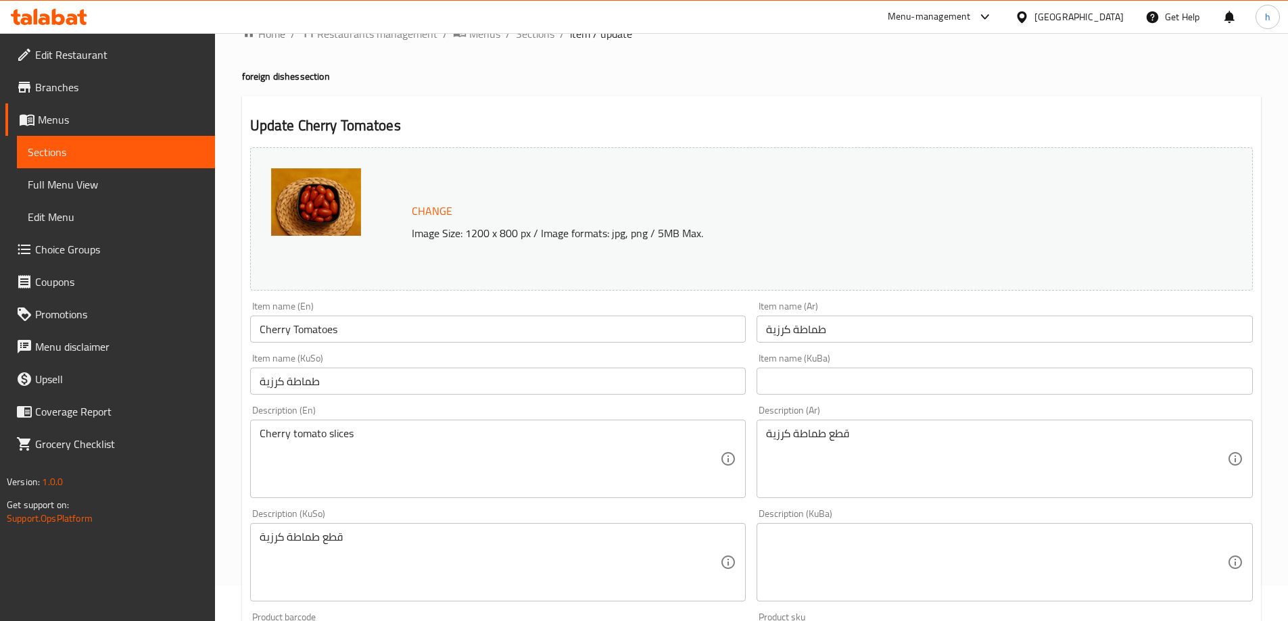
scroll to position [68, 0]
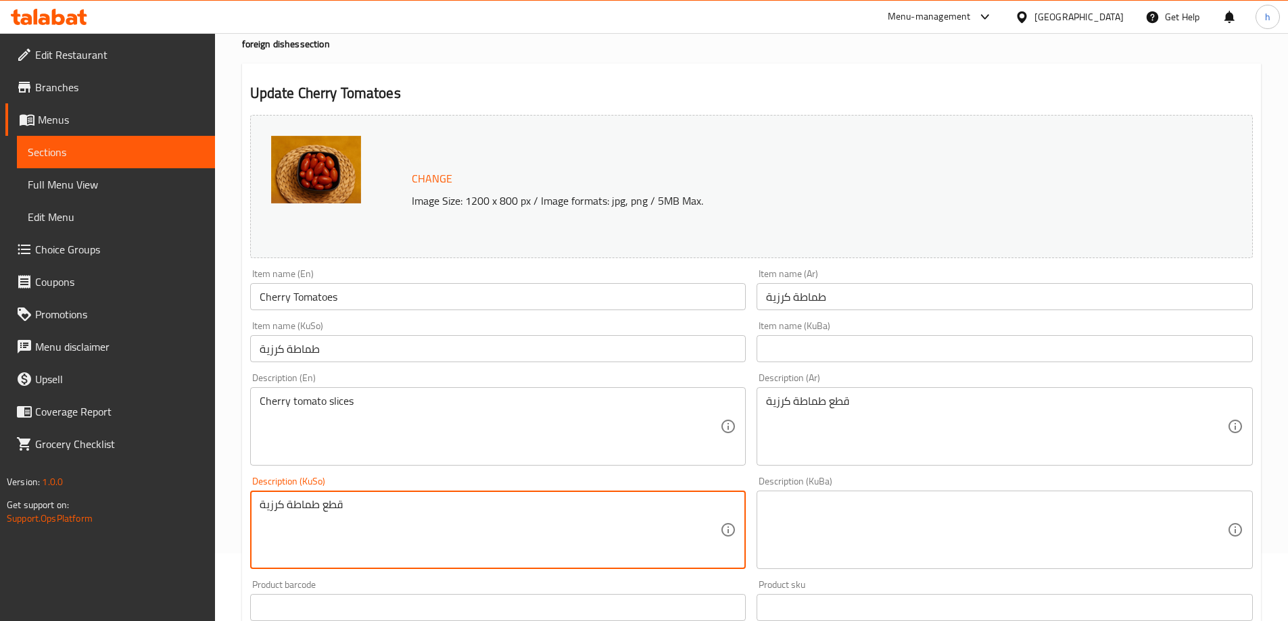
click at [316, 501] on textarea "قطع طماطة كرزية" at bounding box center [490, 530] width 461 height 64
click at [292, 347] on input "طماطة كرزية" at bounding box center [498, 348] width 496 height 27
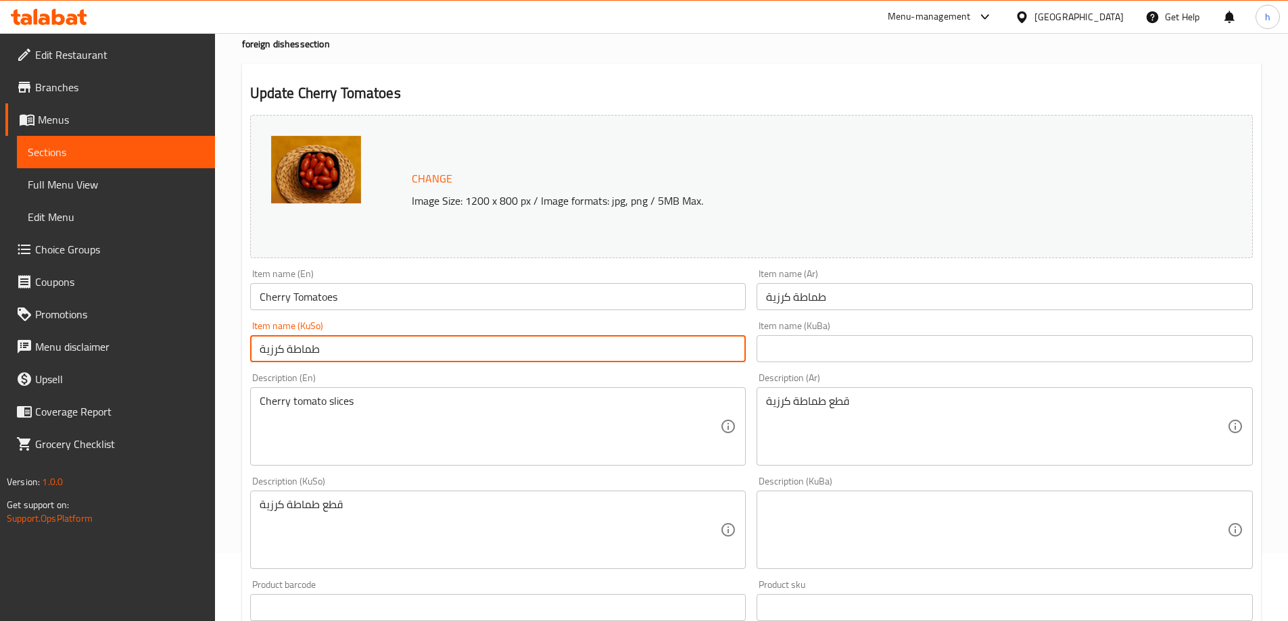
click at [292, 347] on input "طماطة كرزية" at bounding box center [498, 348] width 496 height 27
click at [293, 346] on input "طماطة كرزية" at bounding box center [498, 348] width 496 height 27
paste input "ەماتەی بچووک"
type input "تەماتەی بچووک"
click at [777, 343] on input "text" at bounding box center [1004, 348] width 496 height 27
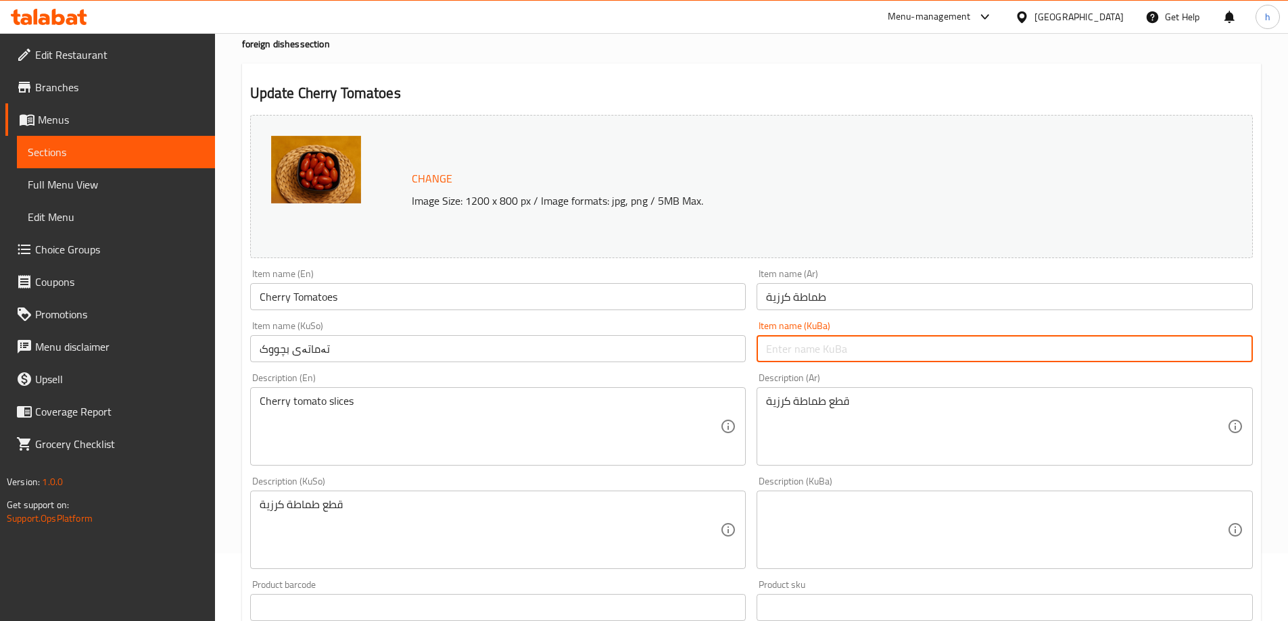
paste input "تەماتەی بچووک"
type input "تەماتەی بچووک"
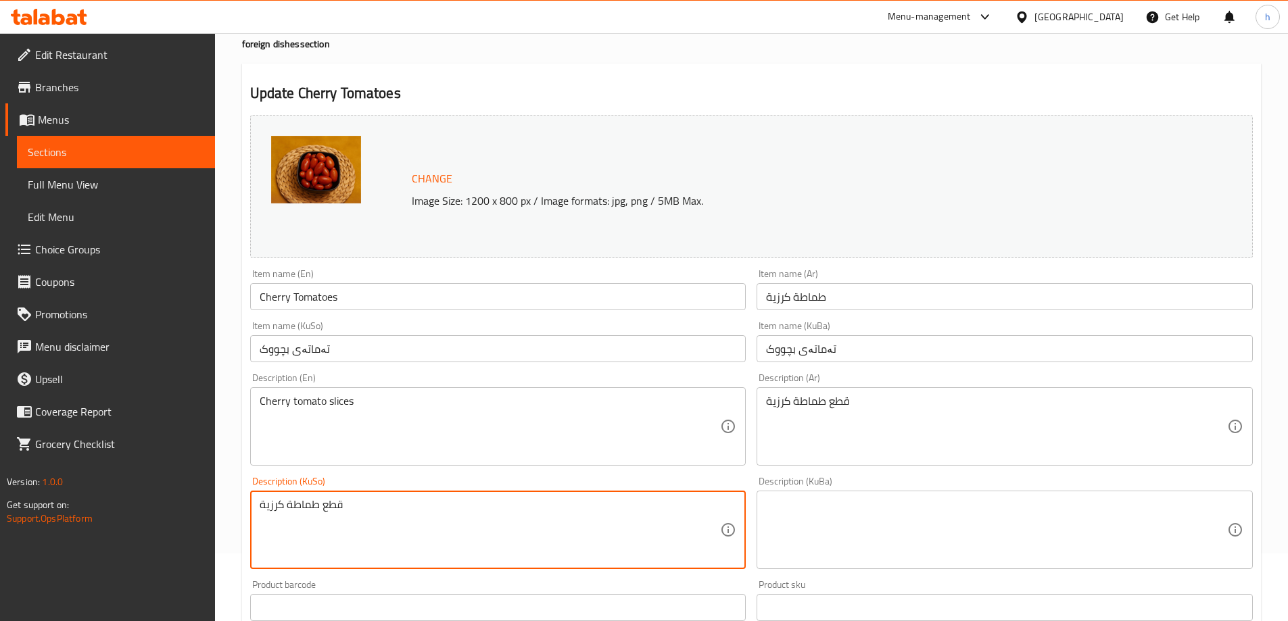
drag, startPoint x: 319, startPoint y: 506, endPoint x: 252, endPoint y: 506, distance: 66.9
paste textarea "ەماتەی بچوو"
drag, startPoint x: 700, startPoint y: 506, endPoint x: 763, endPoint y: 521, distance: 64.7
click at [763, 521] on div "Change Image Size: 1200 x 800 px / Image formats: jpg, png / 5MB Max. Item name…" at bounding box center [751, 488] width 1013 height 758
type textarea "قاشی تەماتەی بچووک"
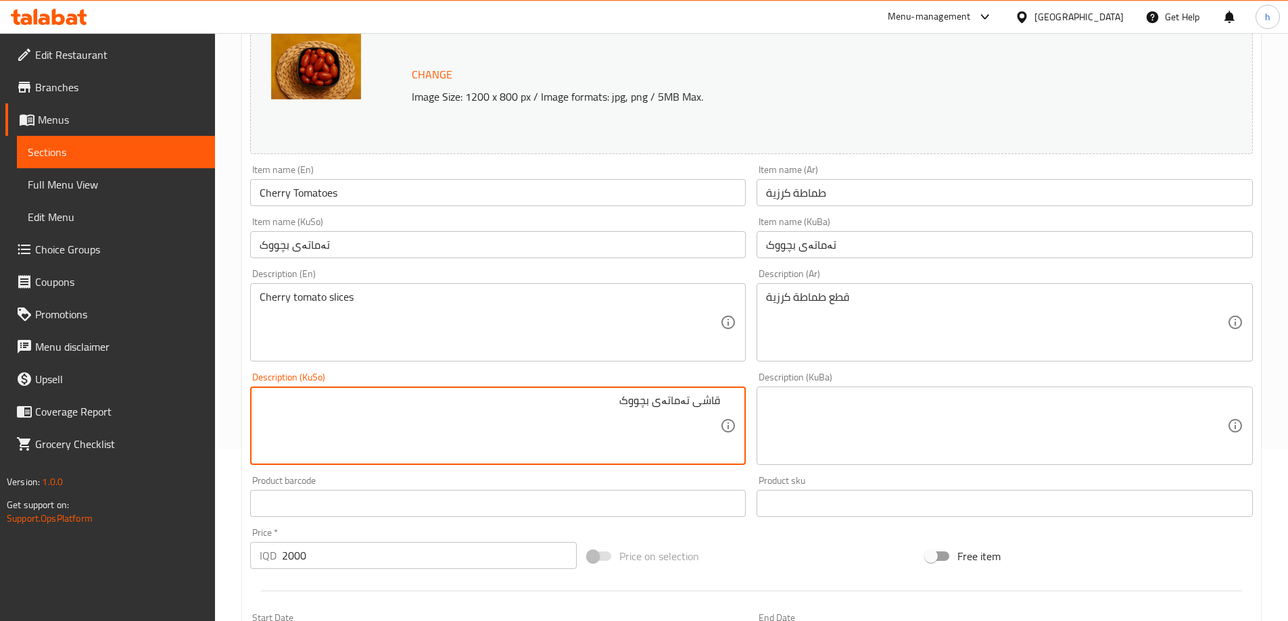
scroll to position [171, 0]
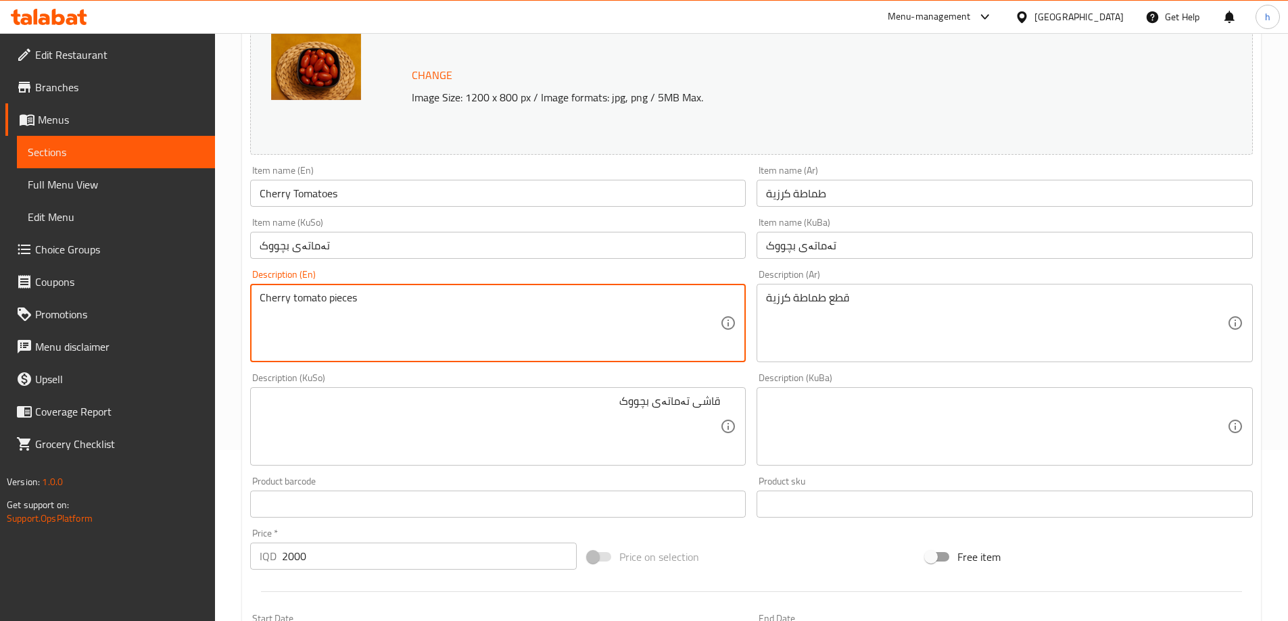
click at [350, 303] on textarea "Cherry tomato pieces" at bounding box center [490, 323] width 461 height 64
drag, startPoint x: 353, startPoint y: 302, endPoint x: 376, endPoint y: 310, distance: 23.7
click at [376, 310] on textarea "Cherry tomato pieces" at bounding box center [490, 323] width 461 height 64
type textarea "Cherry tomato pieces"
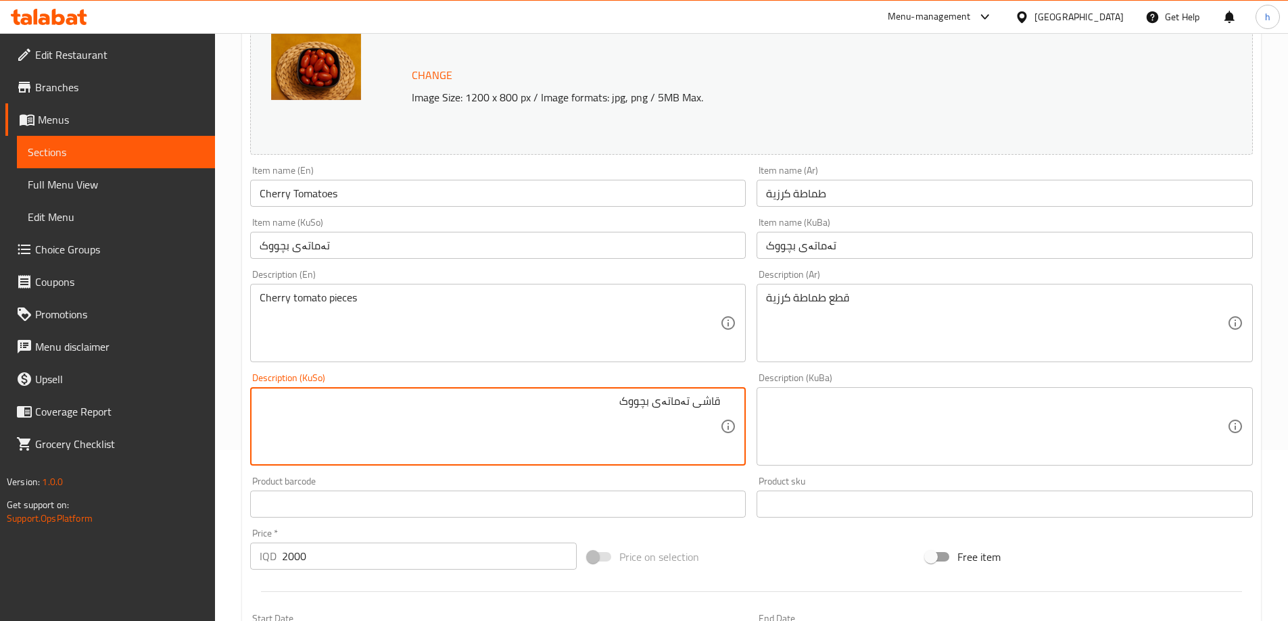
click at [708, 400] on textarea "قاشی تەماتەی بچووک" at bounding box center [490, 427] width 461 height 64
type textarea "پارچەی تەماتەی بچووک"
click at [362, 195] on input "Cherry Tomatoes" at bounding box center [498, 193] width 496 height 27
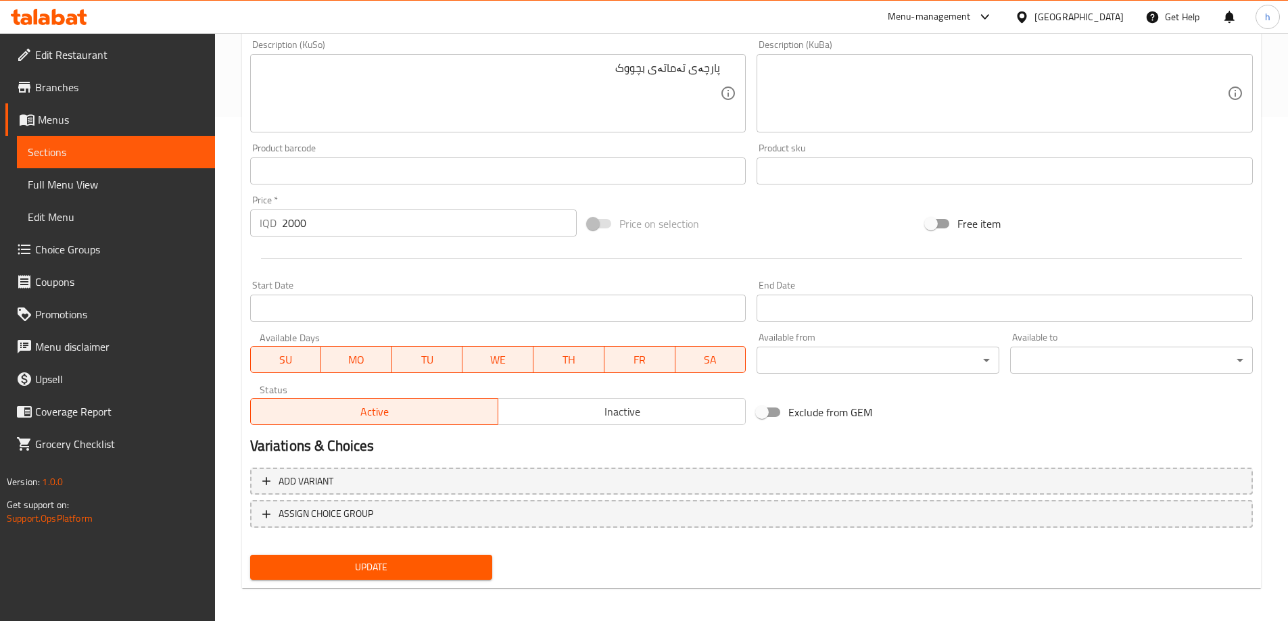
scroll to position [509, 0]
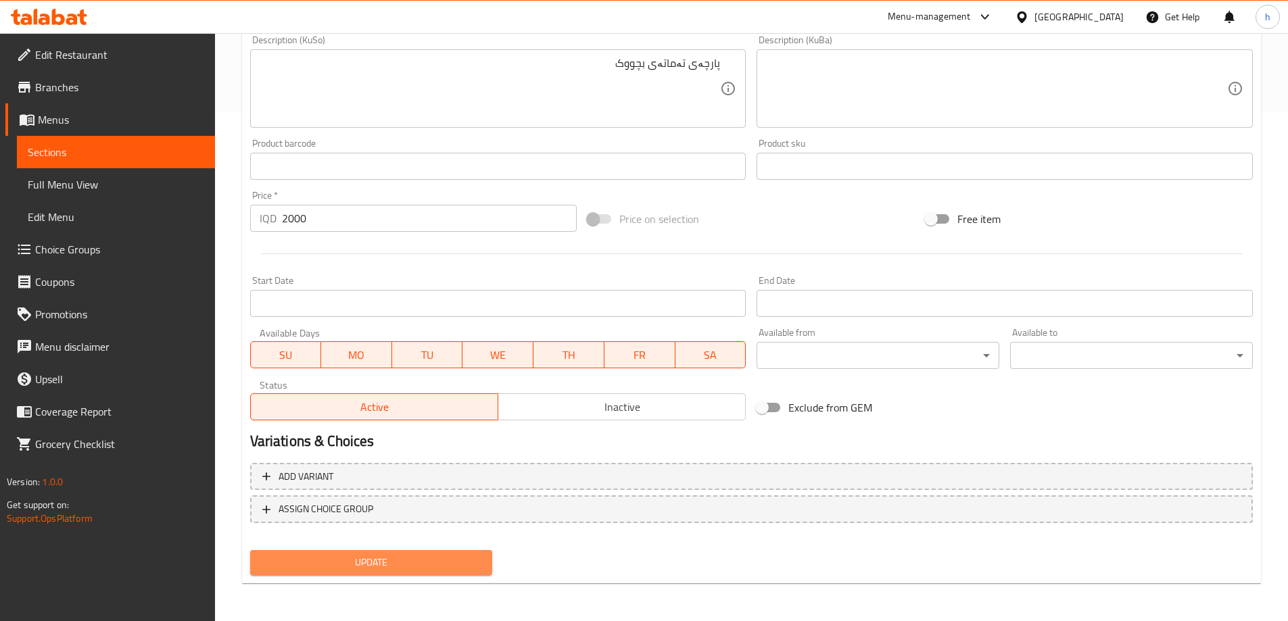
click at [427, 553] on button "Update" at bounding box center [371, 562] width 243 height 25
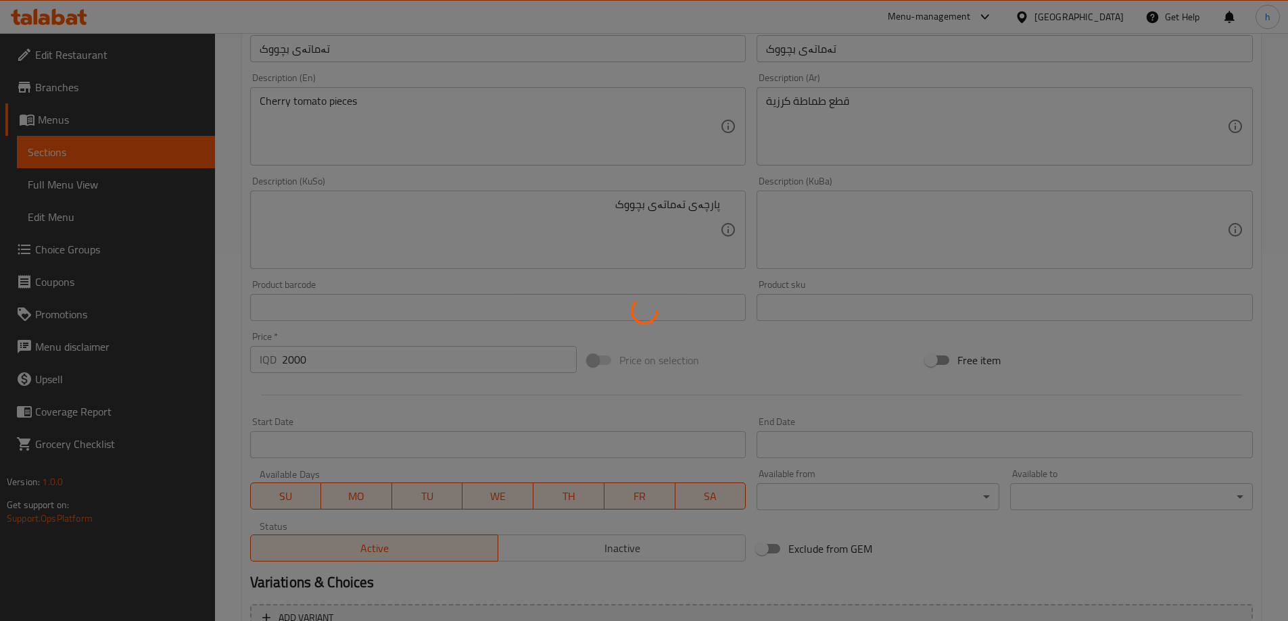
scroll to position [36, 0]
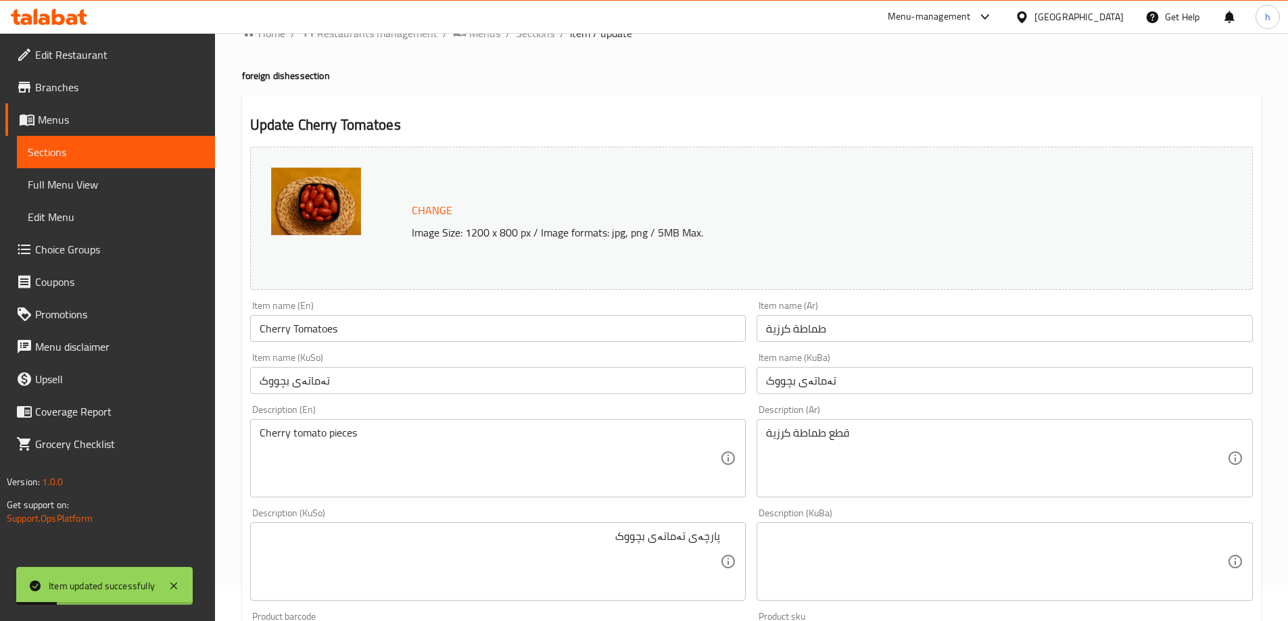
click at [57, 182] on span "Full Menu View" at bounding box center [116, 184] width 176 height 16
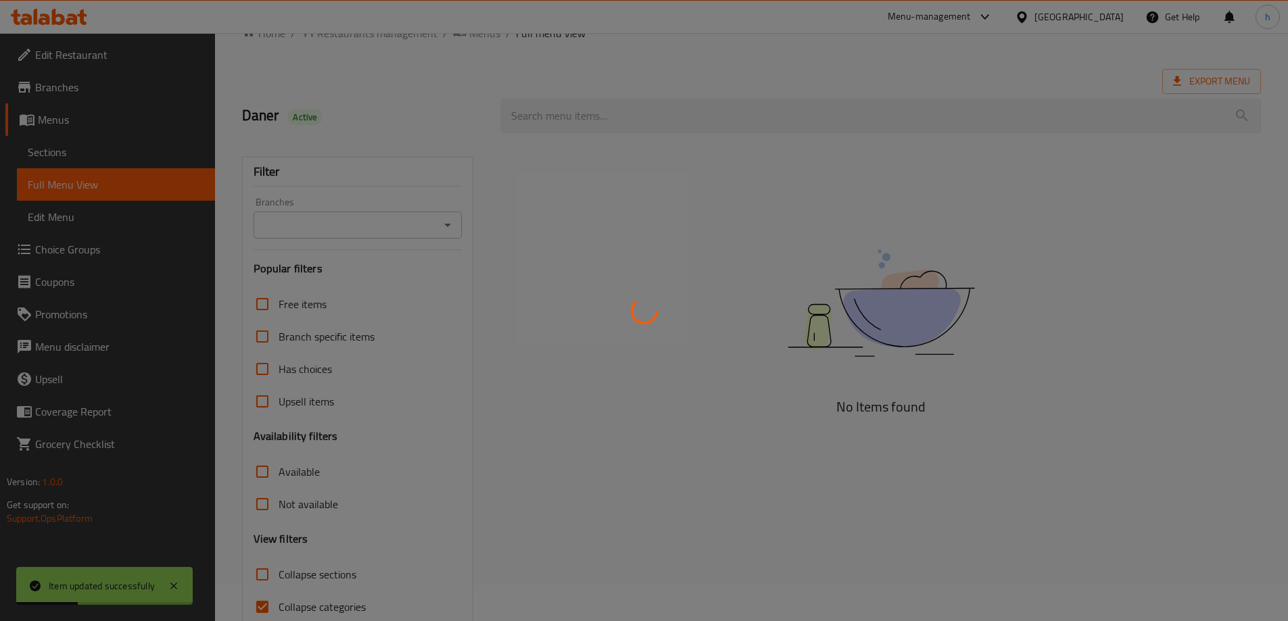
click at [450, 220] on div at bounding box center [644, 310] width 1288 height 621
click at [448, 223] on div at bounding box center [644, 310] width 1288 height 621
click at [445, 224] on div at bounding box center [644, 310] width 1288 height 621
click at [446, 224] on div at bounding box center [644, 310] width 1288 height 621
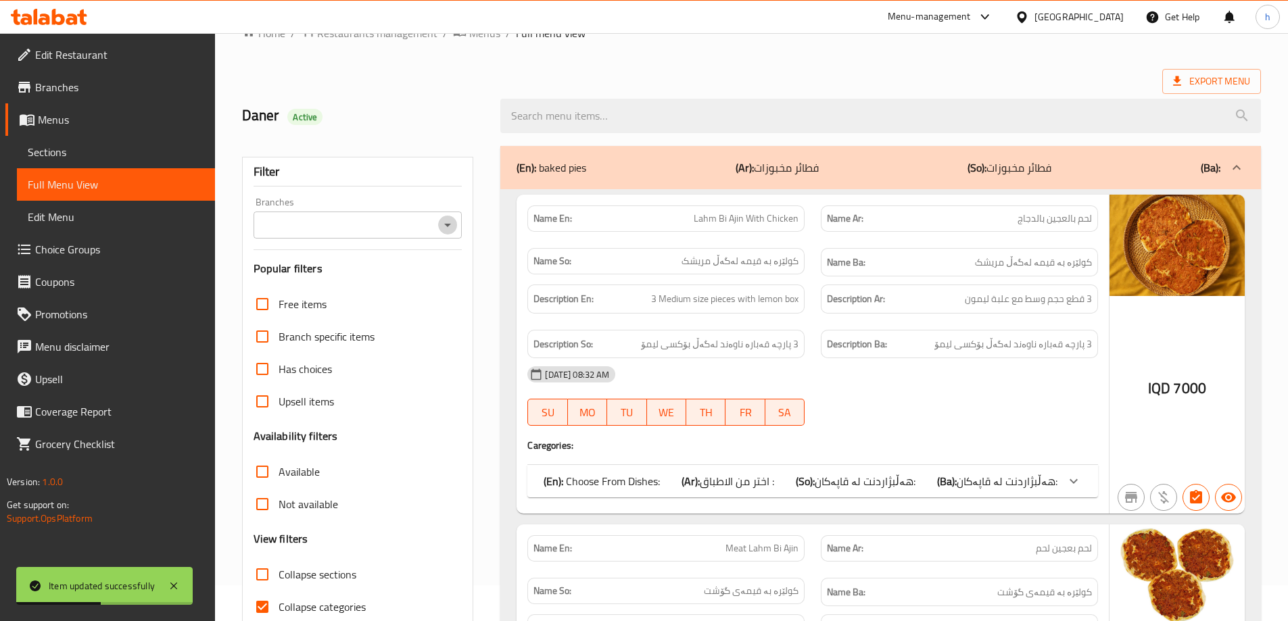
click at [454, 228] on icon "Open" at bounding box center [447, 225] width 16 height 16
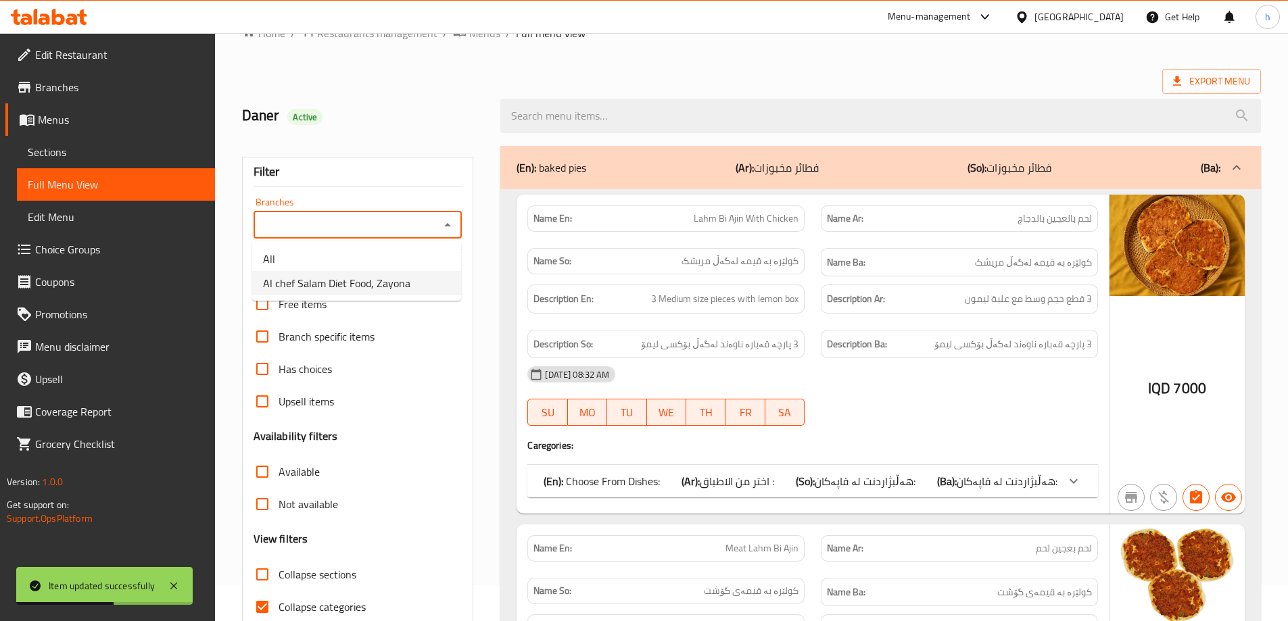
click at [334, 289] on span "Al chef Salam Diet Food, Zayona" at bounding box center [336, 283] width 147 height 16
type input "Al chef Salam Diet Food, Zayona"
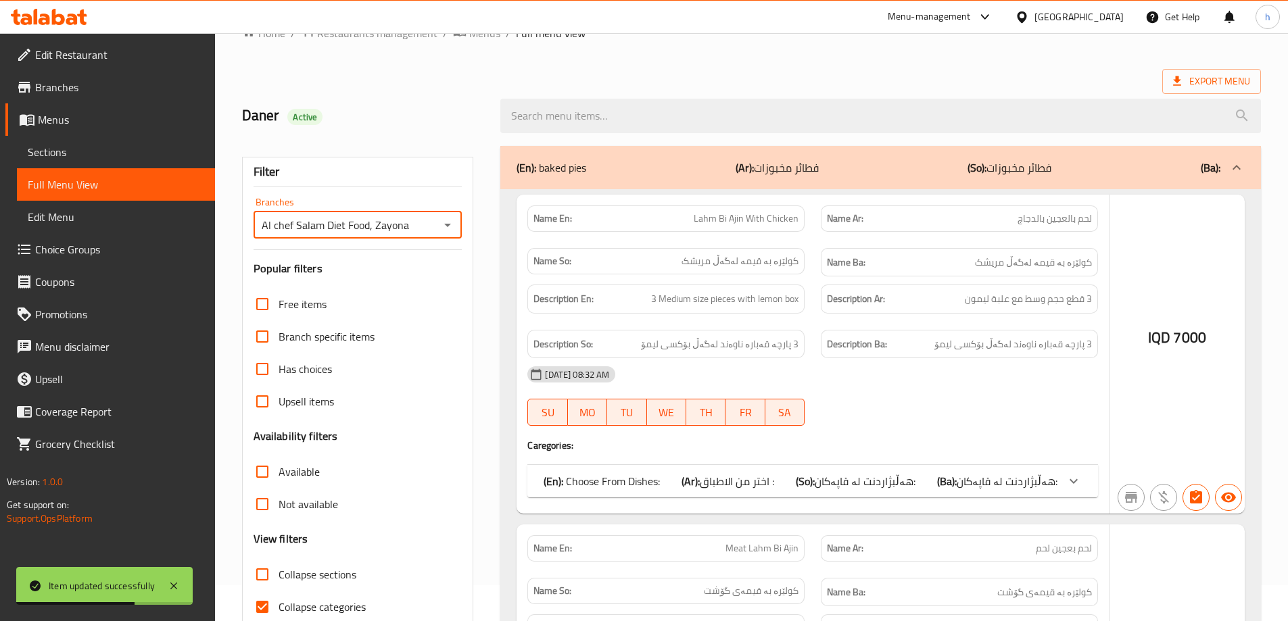
click at [574, 118] on div at bounding box center [644, 310] width 1288 height 621
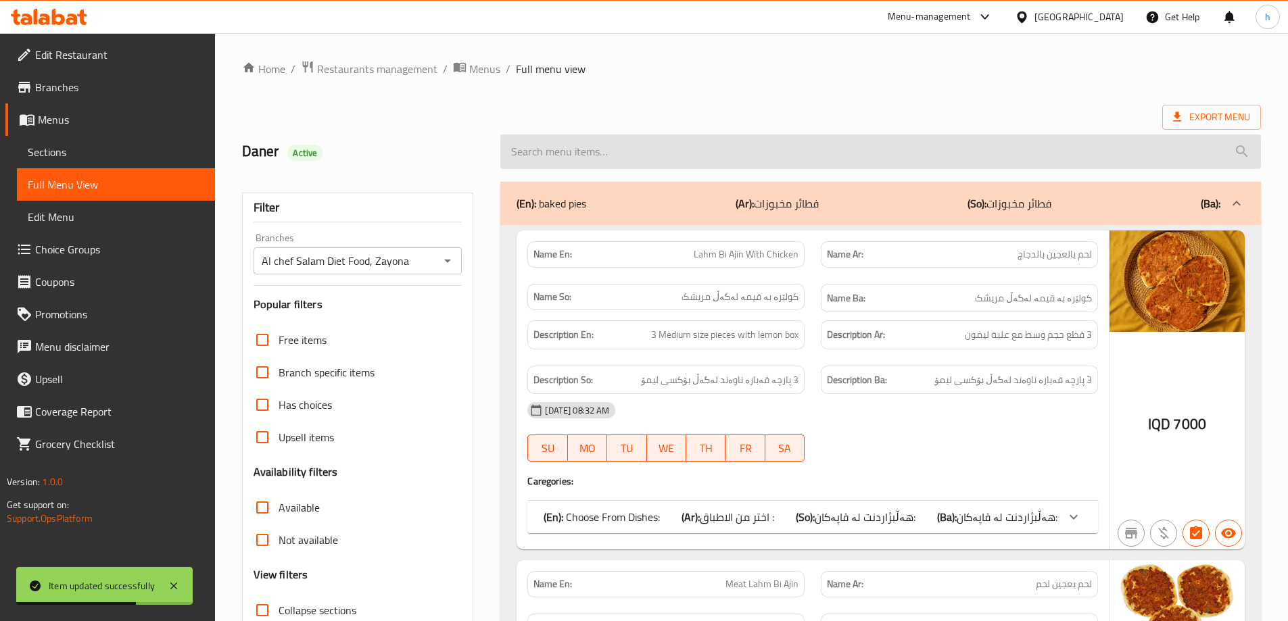
click at [562, 153] on input "search" at bounding box center [880, 151] width 760 height 34
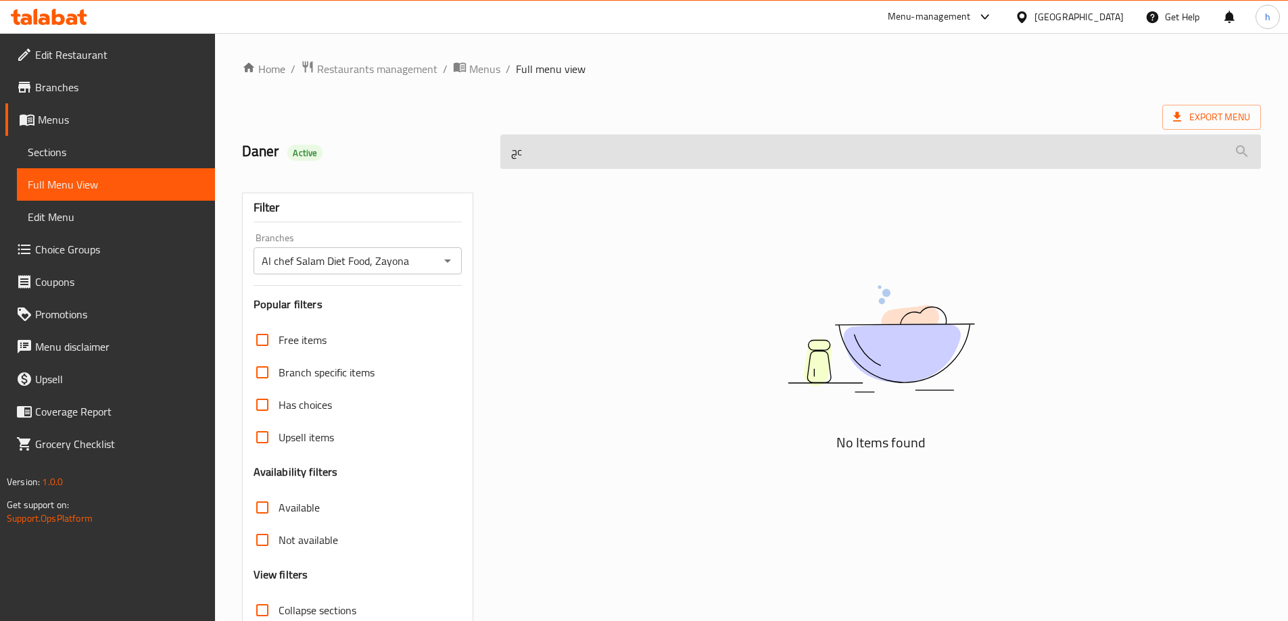
type input "ج"
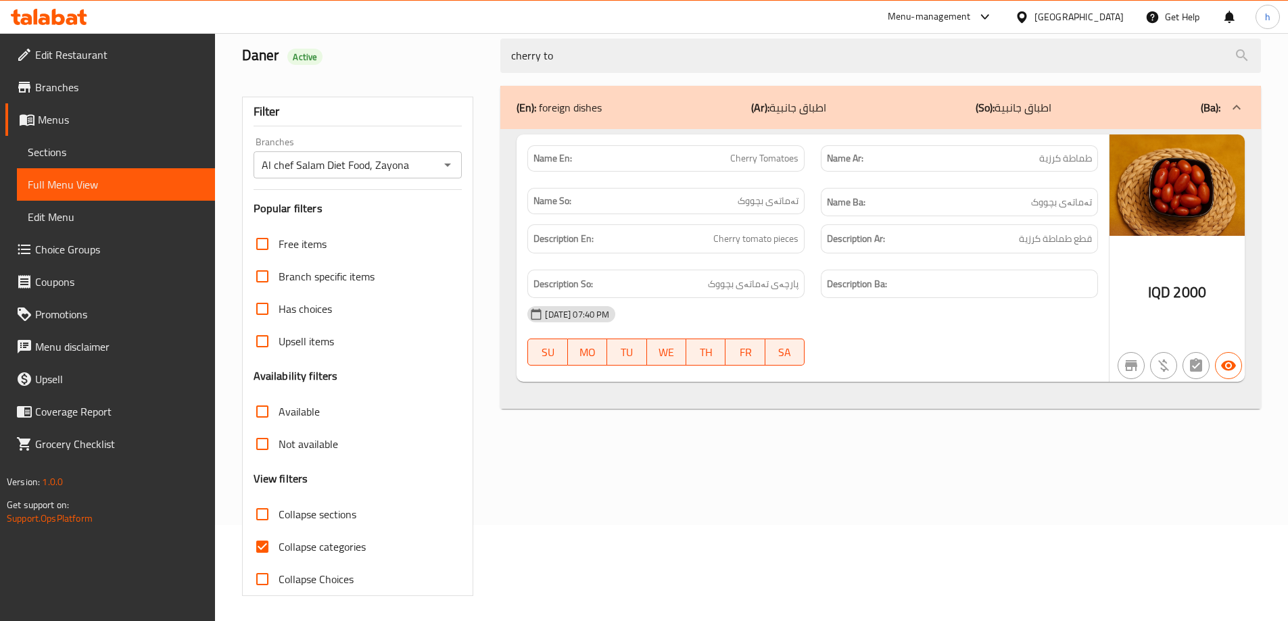
scroll to position [98, 0]
type input "cherry to"
click at [264, 543] on input "Collapse categories" at bounding box center [262, 545] width 32 height 32
checkbox input "false"
